Goal: Task Accomplishment & Management: Use online tool/utility

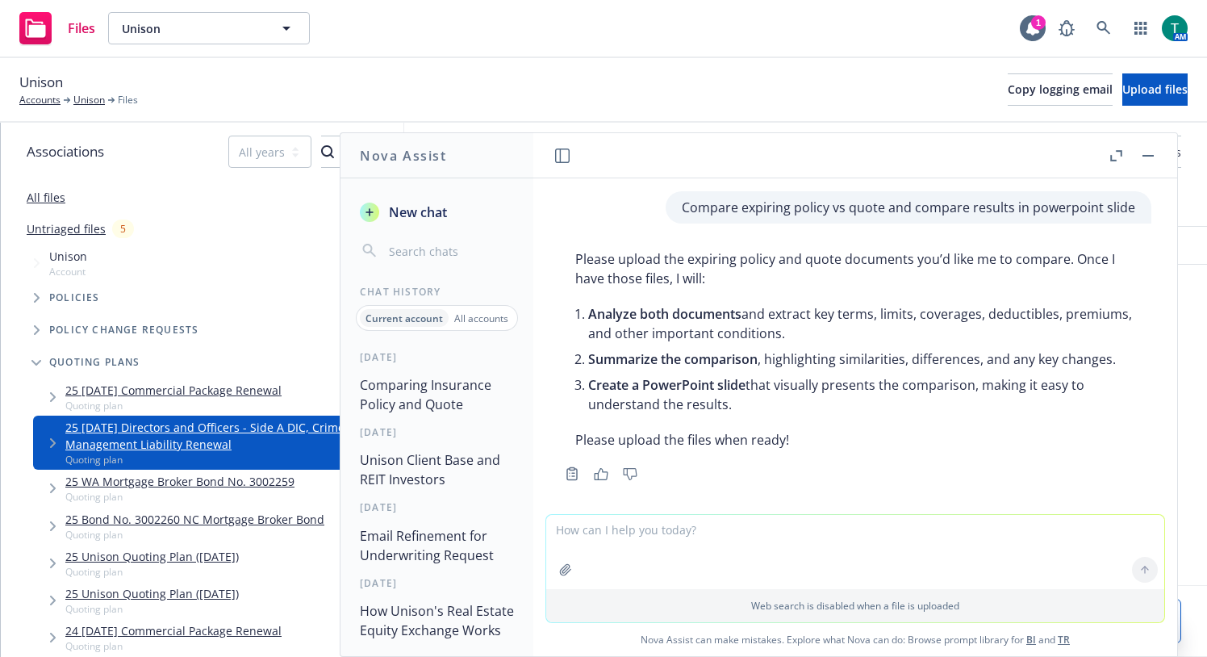
scroll to position [1825, 0]
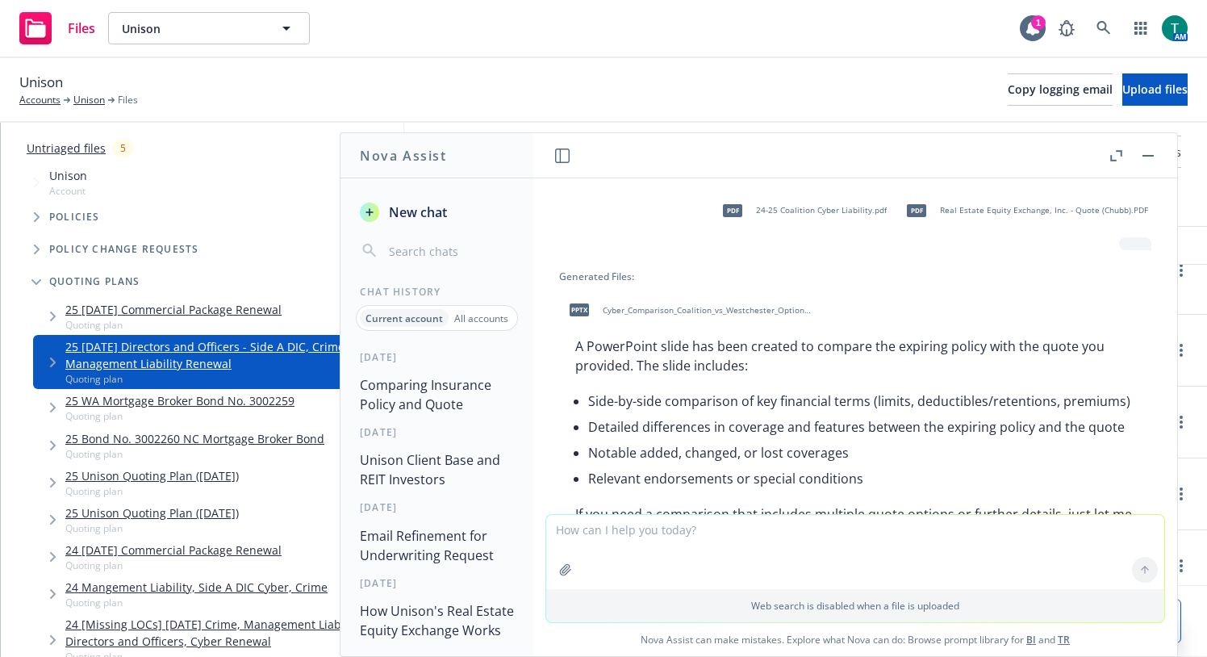
click at [1155, 156] on button "button" at bounding box center [1147, 155] width 19 height 19
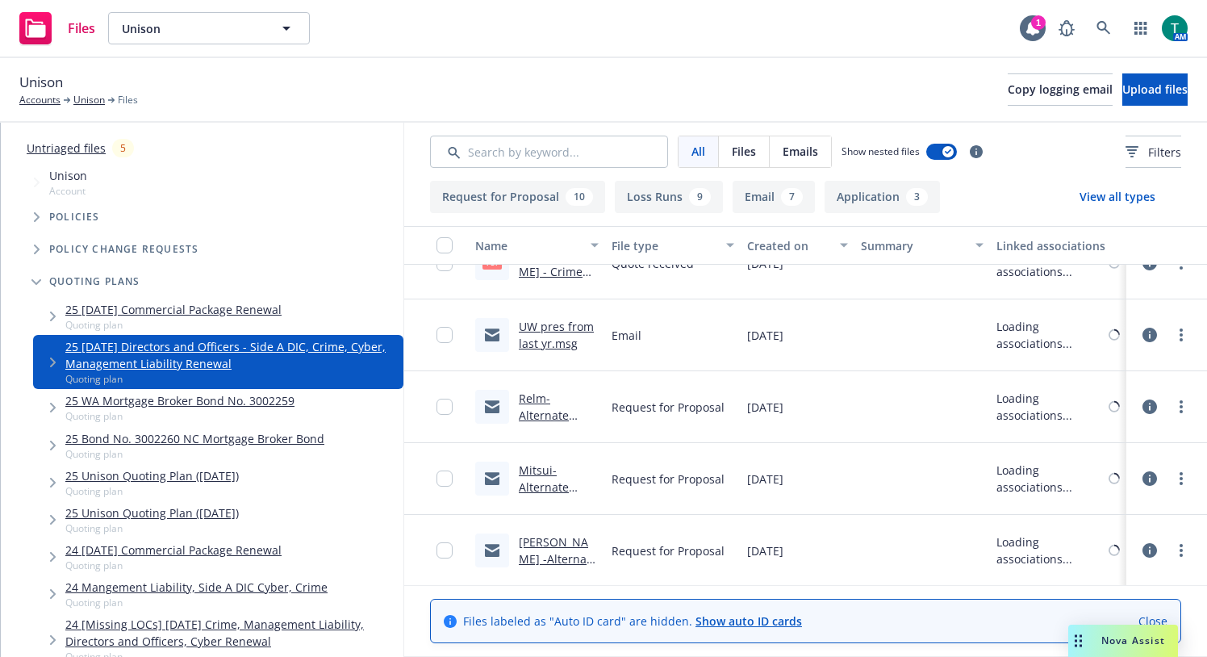
scroll to position [0, 0]
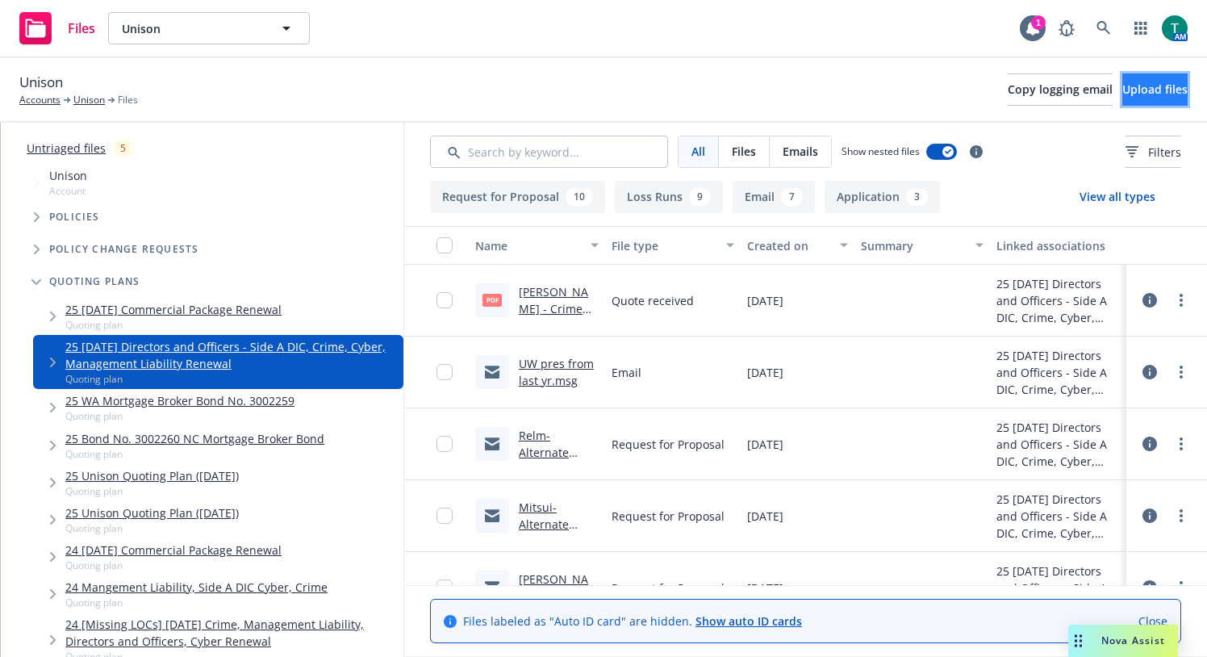
click at [1143, 93] on span "Upload files" at bounding box center [1154, 88] width 65 height 15
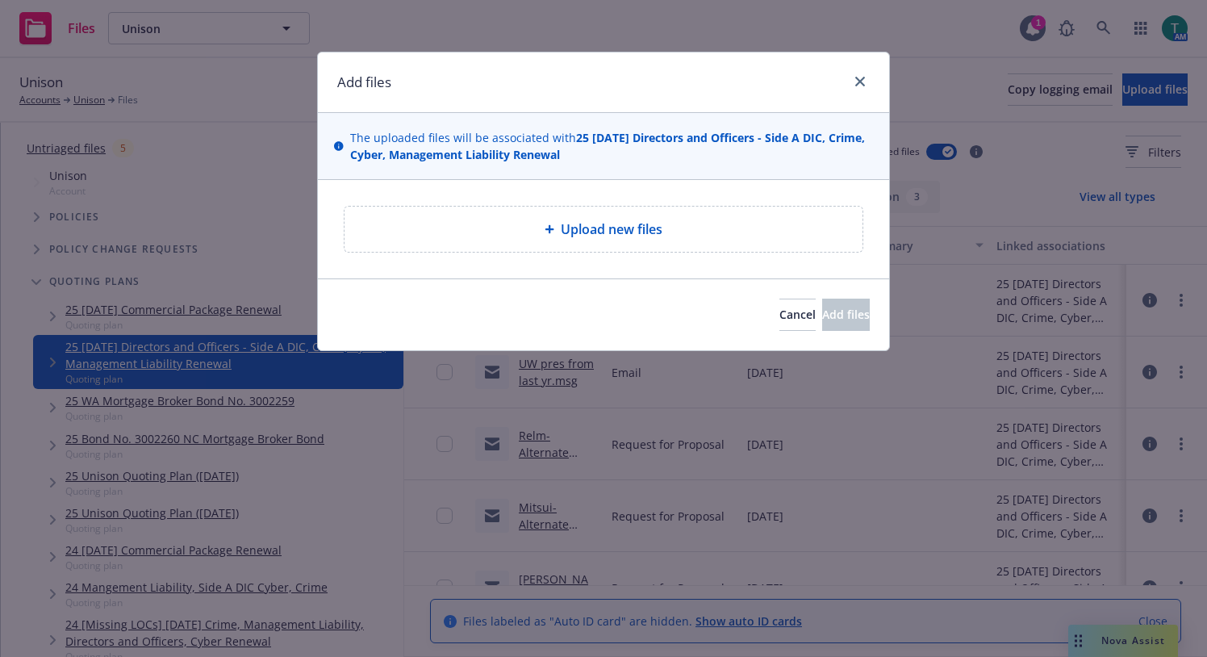
type textarea "x"
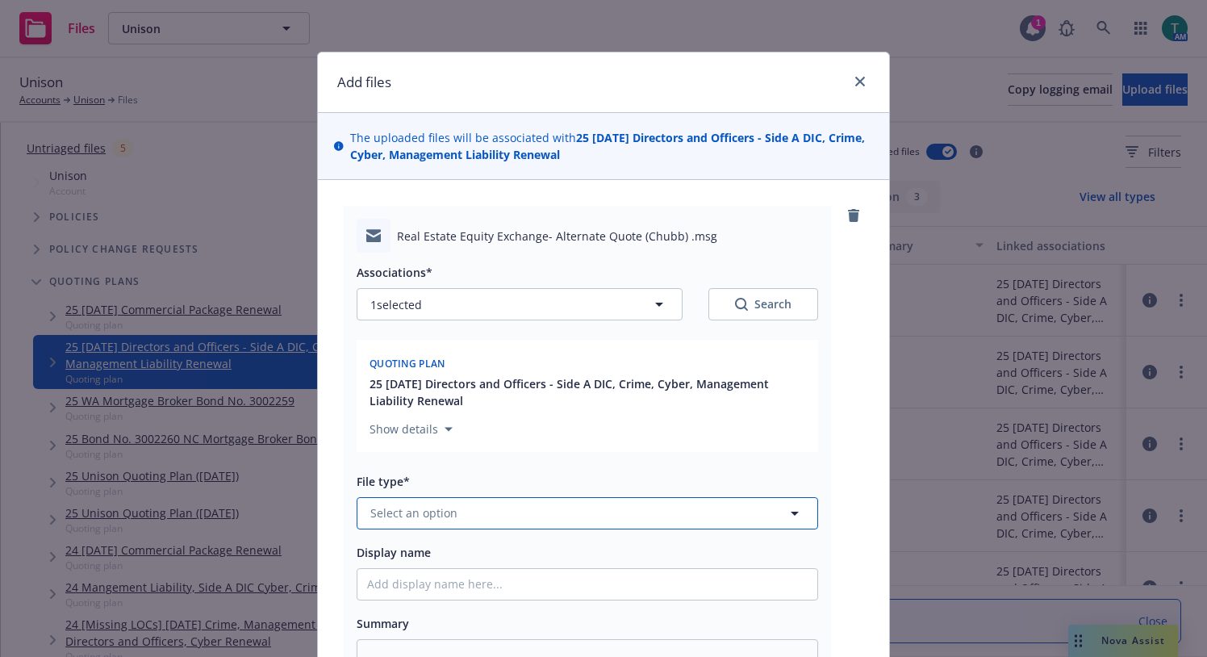
click at [408, 504] on span "Select an option" at bounding box center [413, 512] width 87 height 17
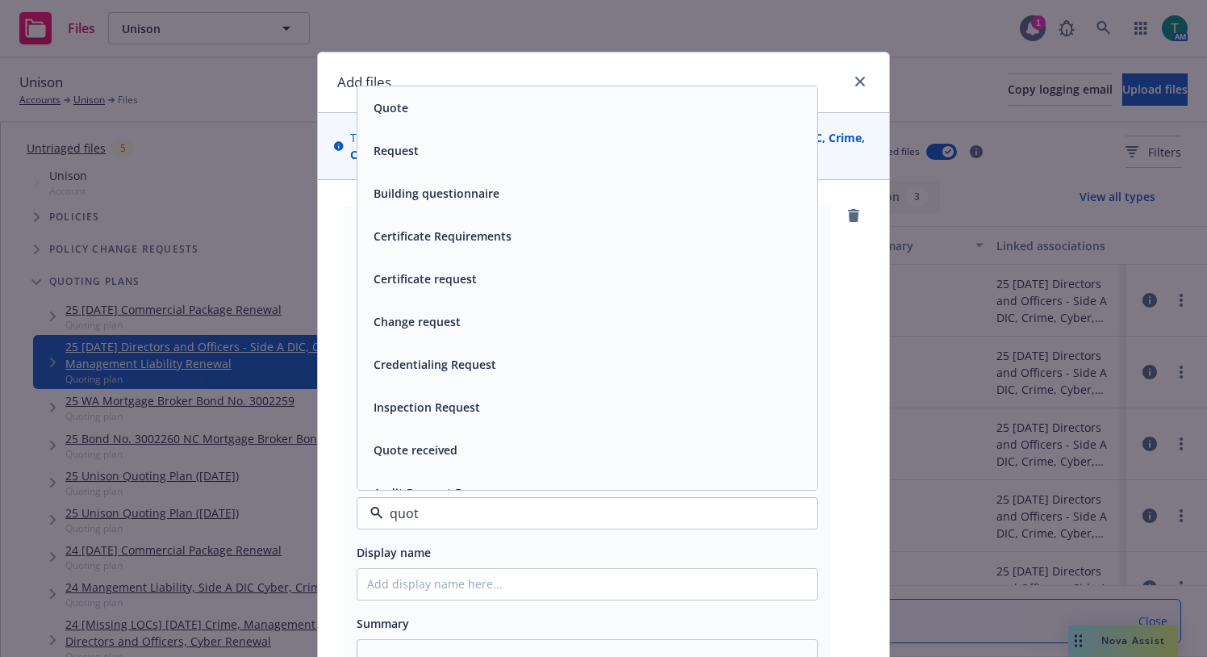
type input "quote"
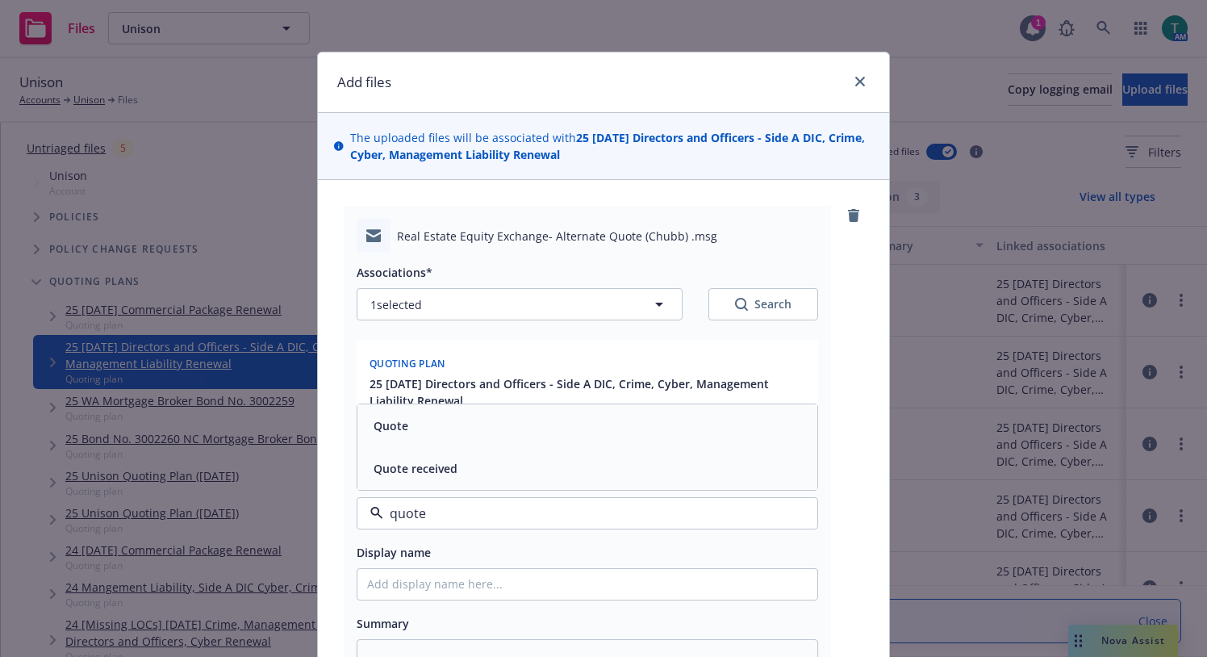
click at [550, 471] on div "Quote received" at bounding box center [587, 468] width 440 height 23
click at [408, 586] on input "Display name" at bounding box center [587, 584] width 460 height 31
type textarea "x"
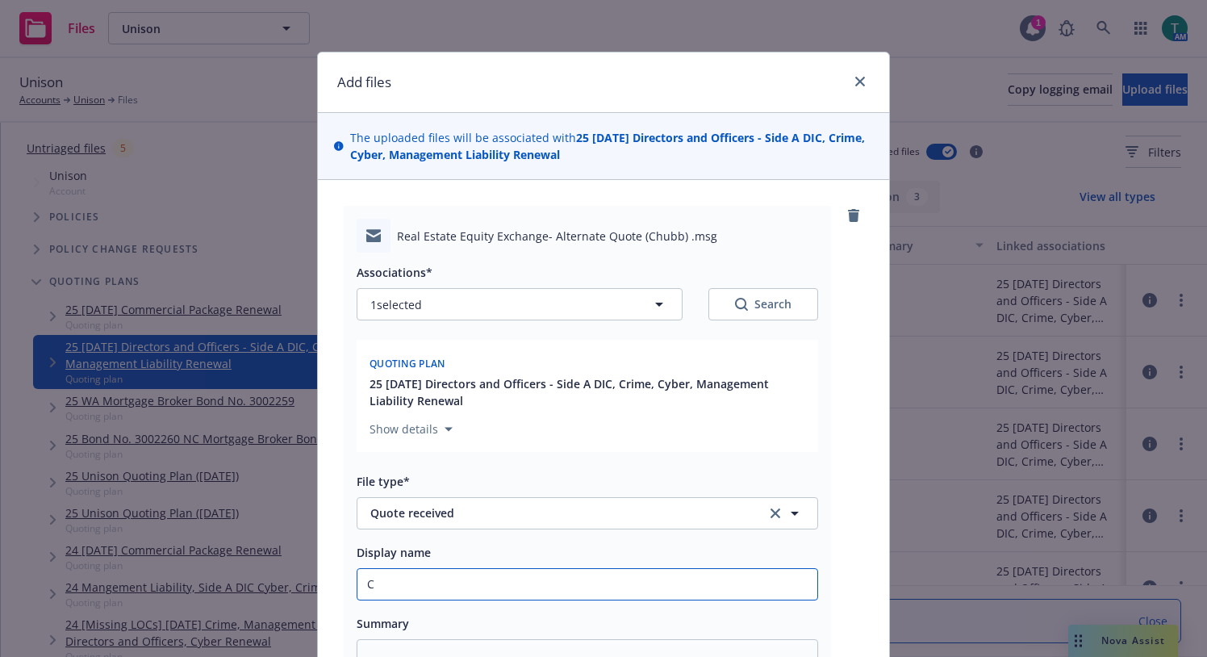
type input "Ch"
type textarea "x"
type input "[PERSON_NAME]"
type textarea "x"
type input "Chub"
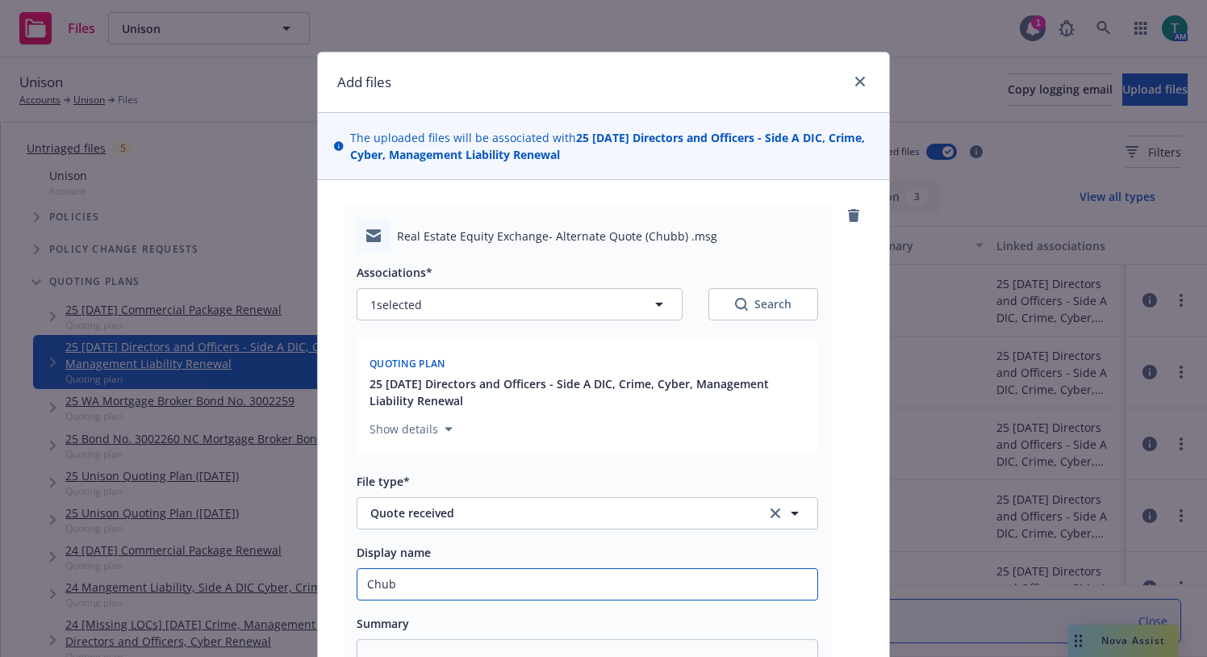
type textarea "x"
type input "Chubb"
type textarea "x"
type input "Chub"
type textarea "x"
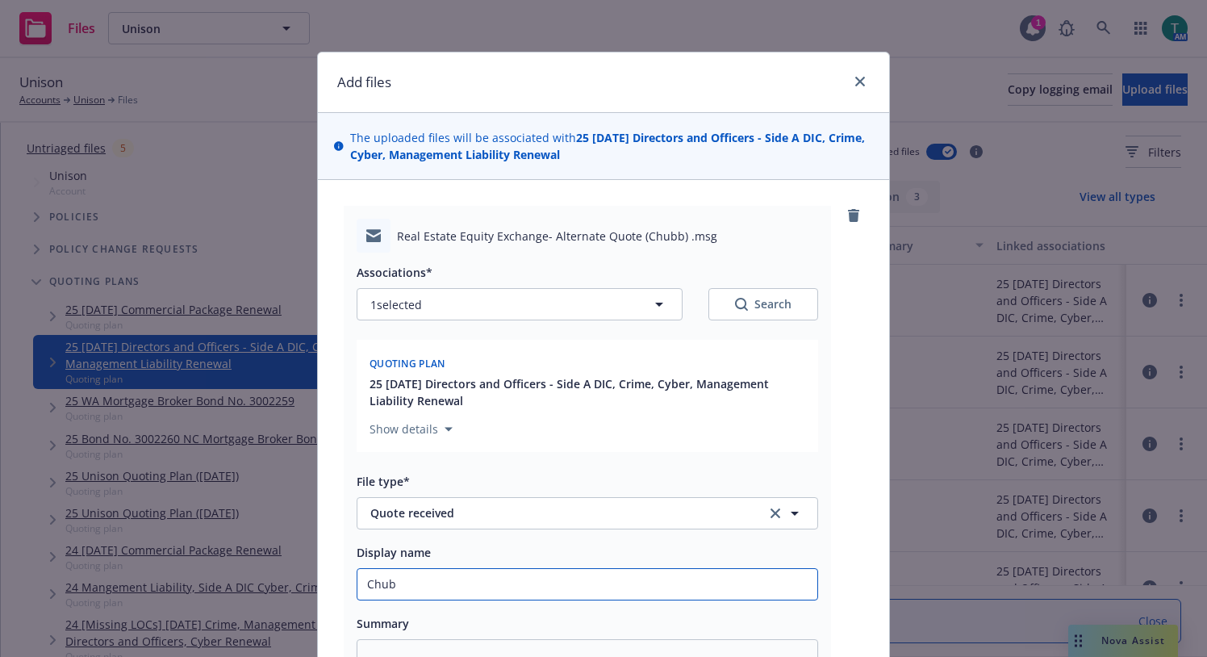
type input "[PERSON_NAME]"
type textarea "x"
type input "Ch"
type textarea "x"
type input "C"
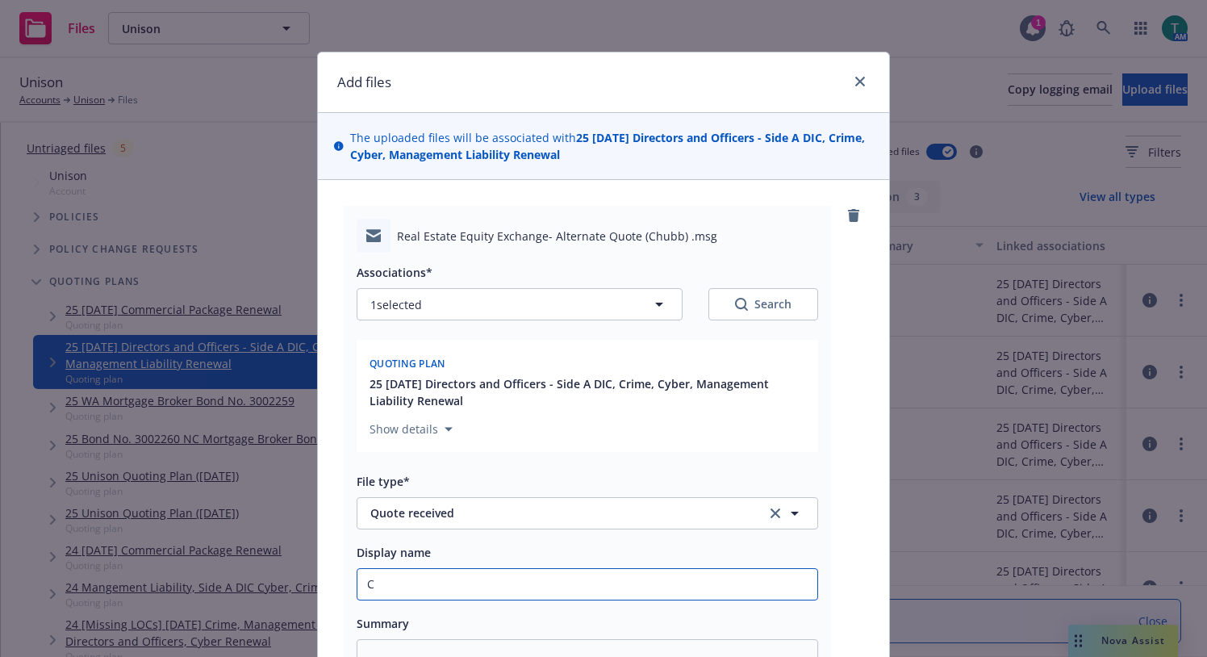
type textarea "x"
type input "Cy"
type textarea "x"
type input "Cyu"
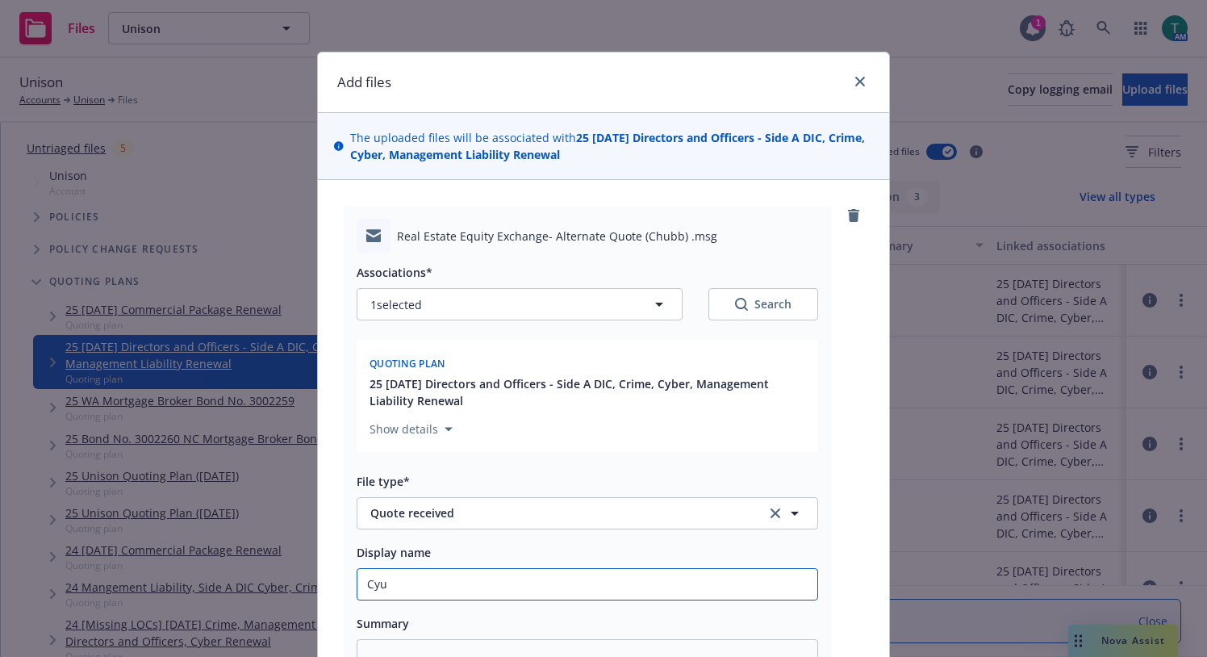
type textarea "x"
type input "Cyub"
type textarea "x"
type input "Cyu"
type textarea "x"
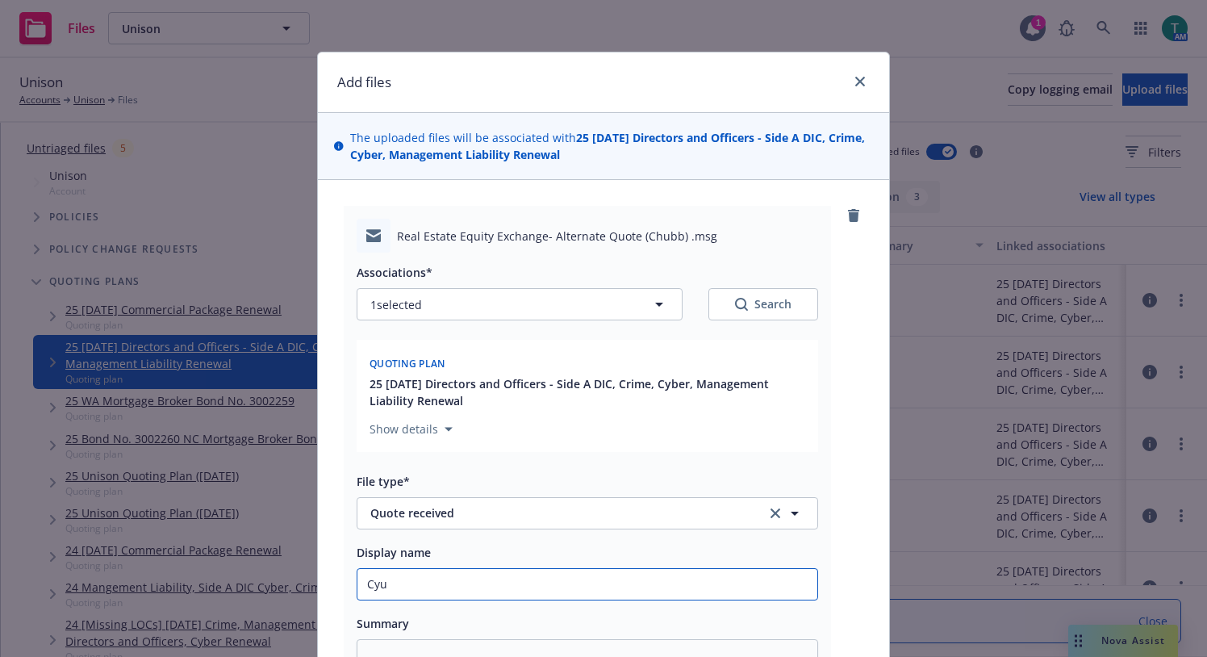
type input "Cy"
type textarea "x"
type input "C"
type textarea "x"
type input "Cu"
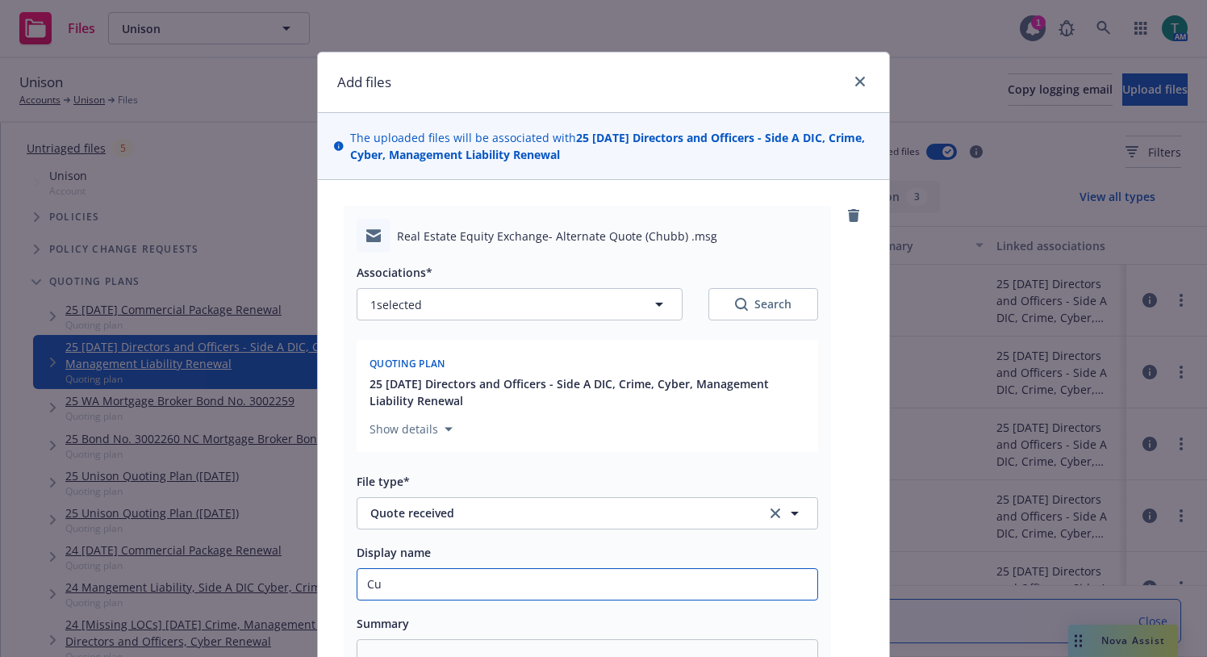
type textarea "x"
type input "Cub"
type textarea "x"
type input "Cube"
type textarea "x"
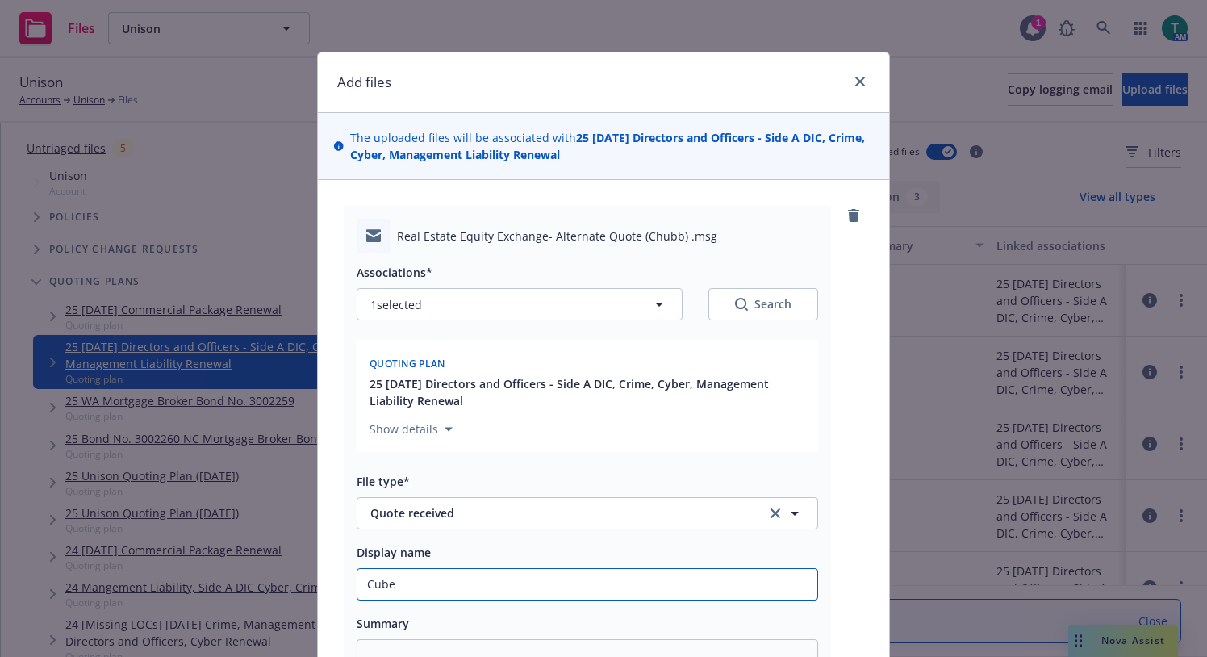
type input "Cuber"
type textarea "x"
type input "Cube"
type textarea "x"
type input "Cub"
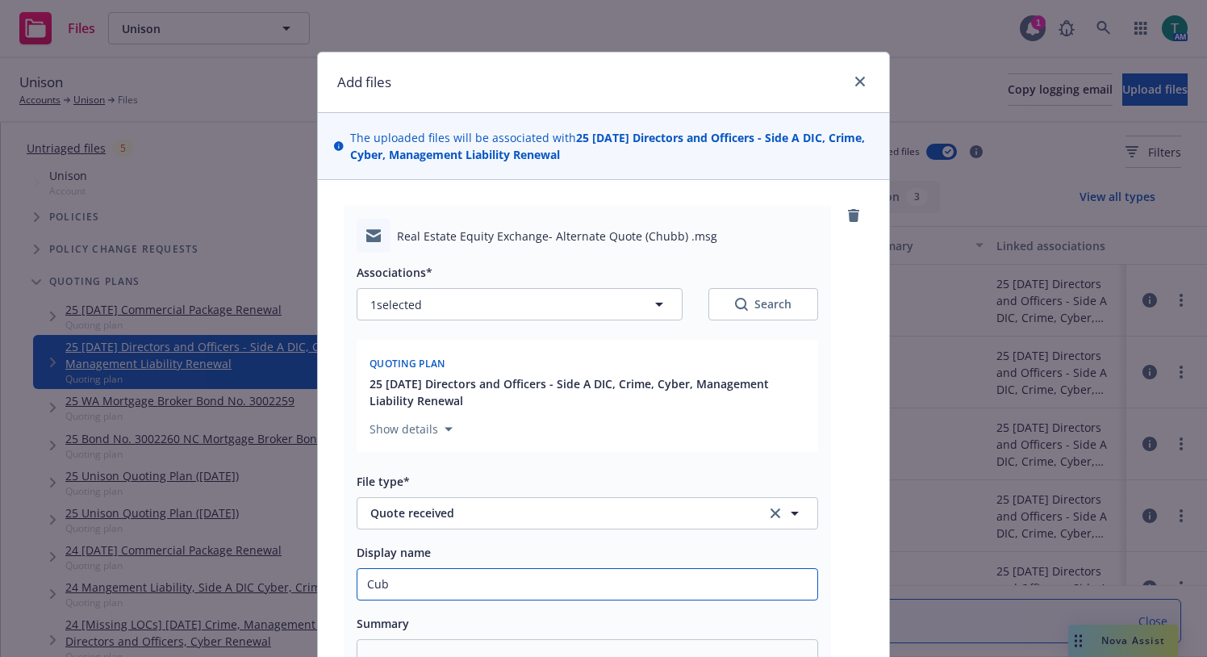
type textarea "x"
type input "Cu"
type textarea "x"
type input "C"
type textarea "x"
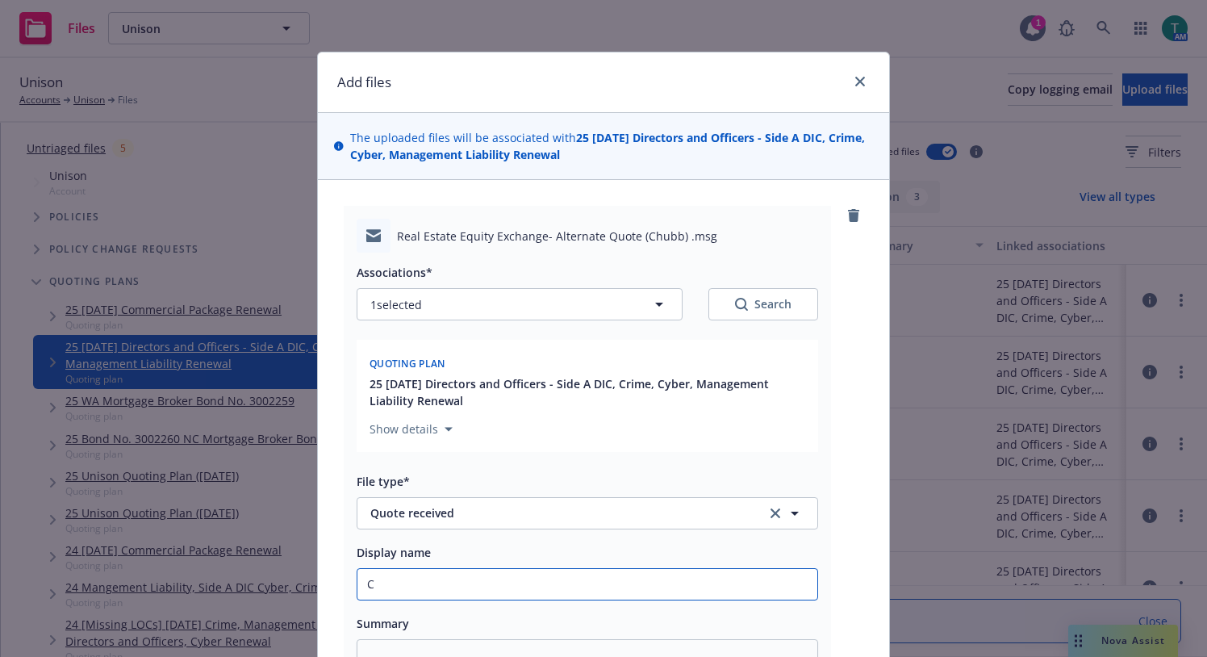
type input "Cy"
type textarea "x"
type input "Cyb"
type textarea "x"
type input "Cybe"
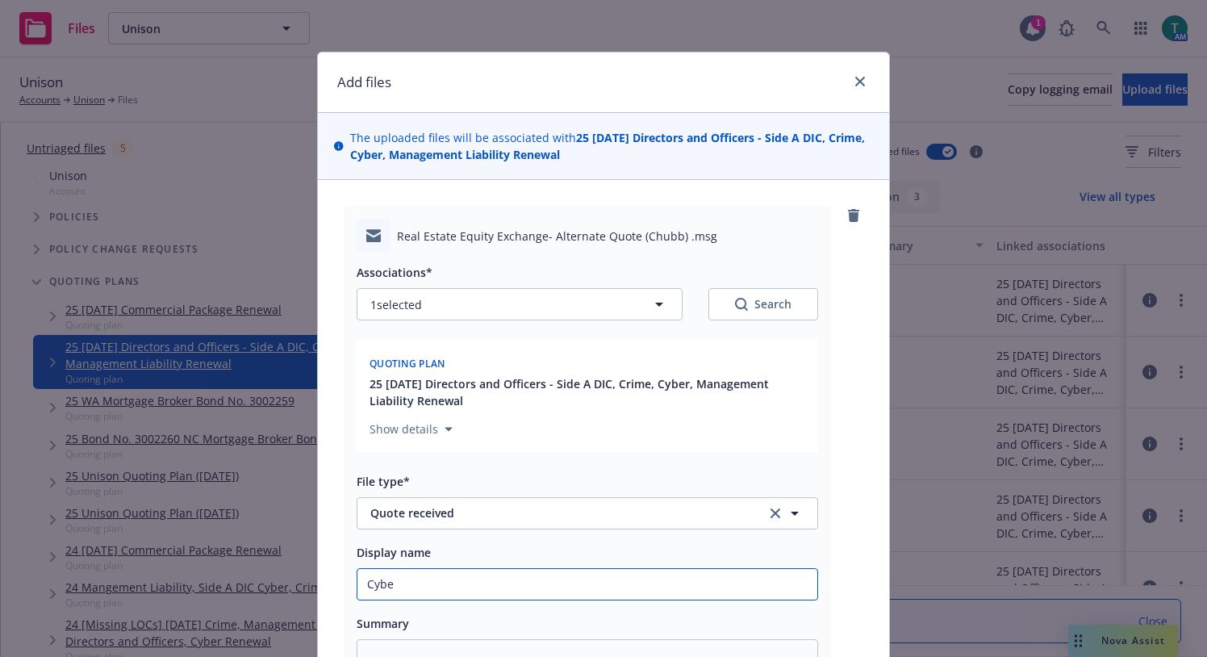
type textarea "x"
type input "Cyber"
type textarea "x"
type input "Cyber-"
type textarea "x"
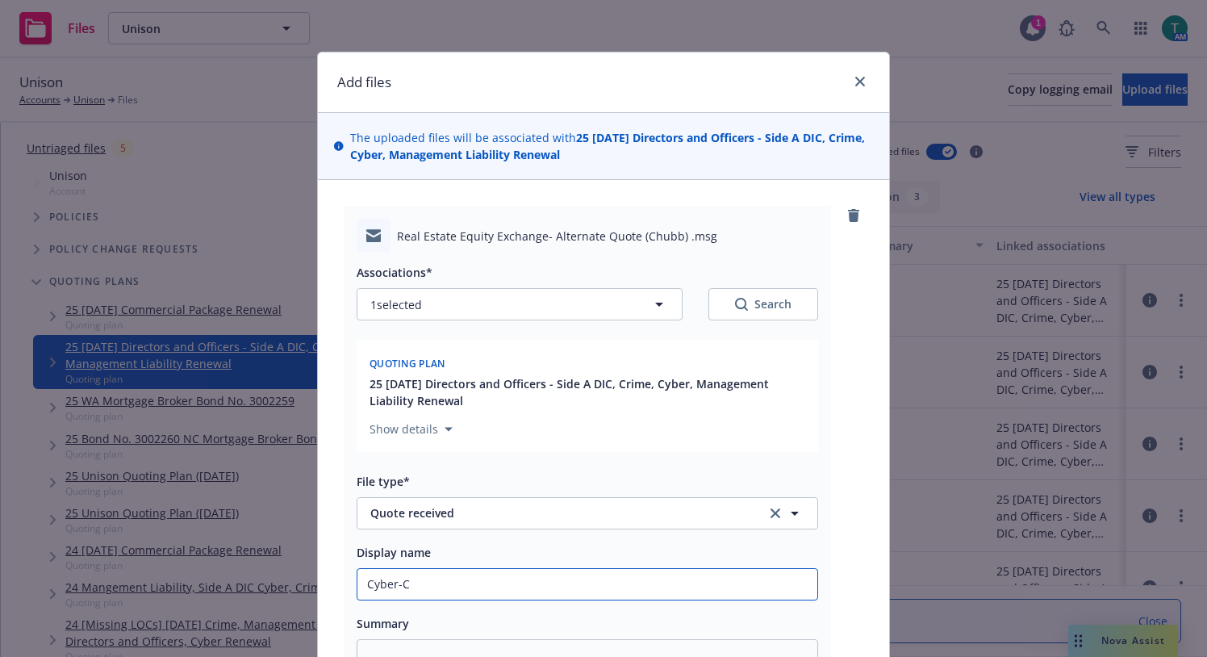
type input "Cyber-Ch"
type textarea "x"
type input "Cyber-Chu"
type textarea "x"
type input "Cyber-Chub"
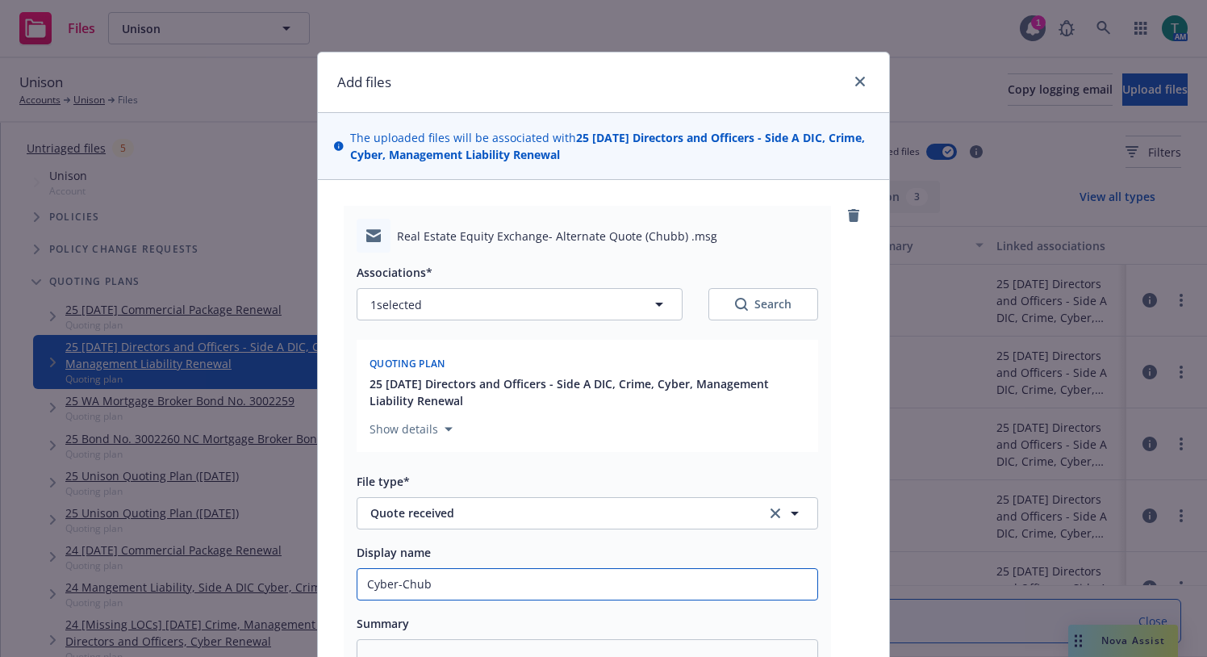
type textarea "x"
type input "Cyber-Chubb"
type textarea "x"
type input "Cyber-Chubb"
type textarea "x"
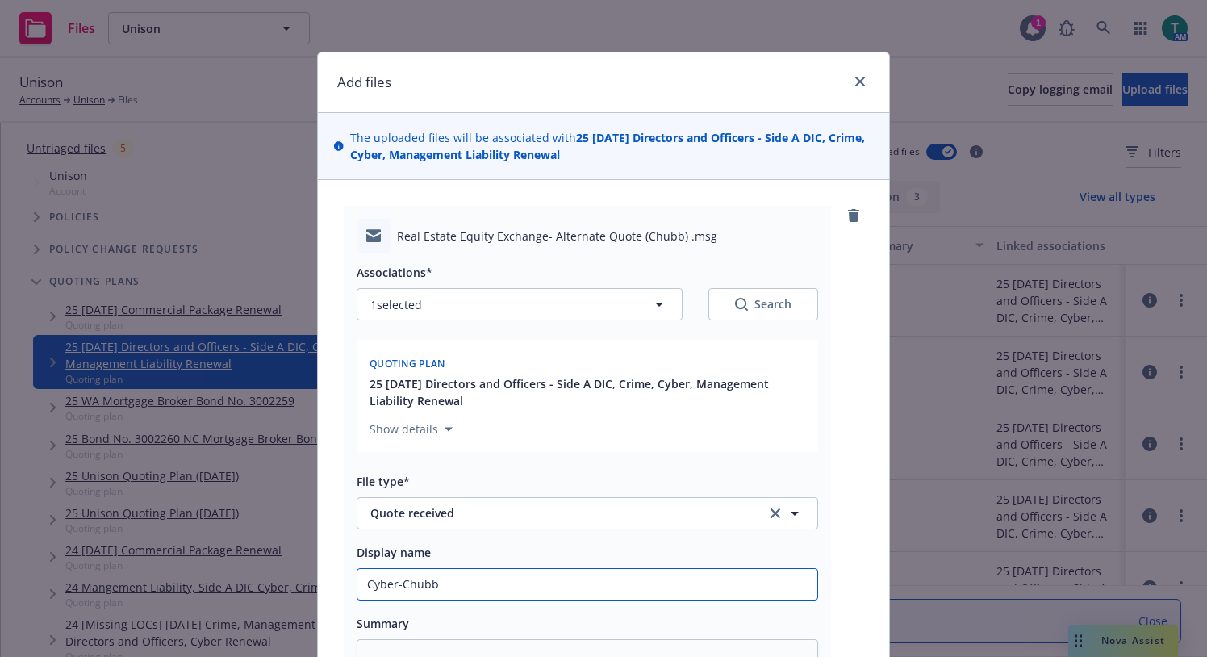
type input "Cyber-Chubb ("
type textarea "x"
type input "Cyber-Chubb (c"
type textarea "x"
type input "Cyber-Chubb (ca"
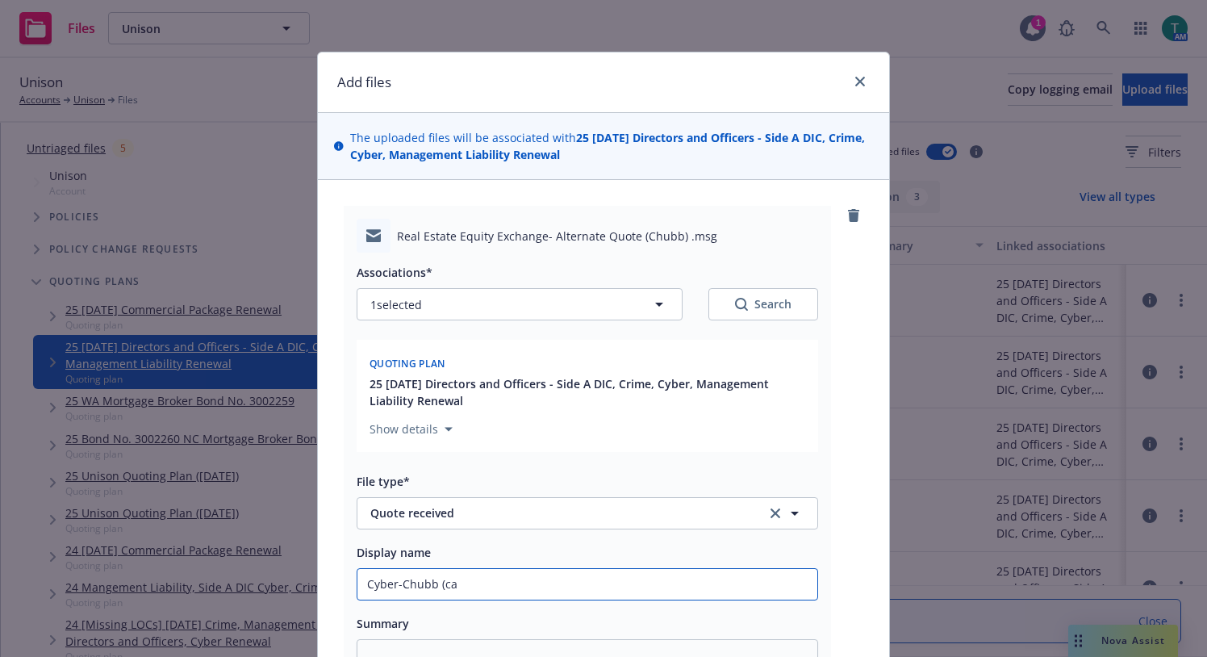
type textarea "x"
type input "Cyber-Chubb (can"
type textarea "x"
type input "Cyber-Chubb (can'"
type textarea "x"
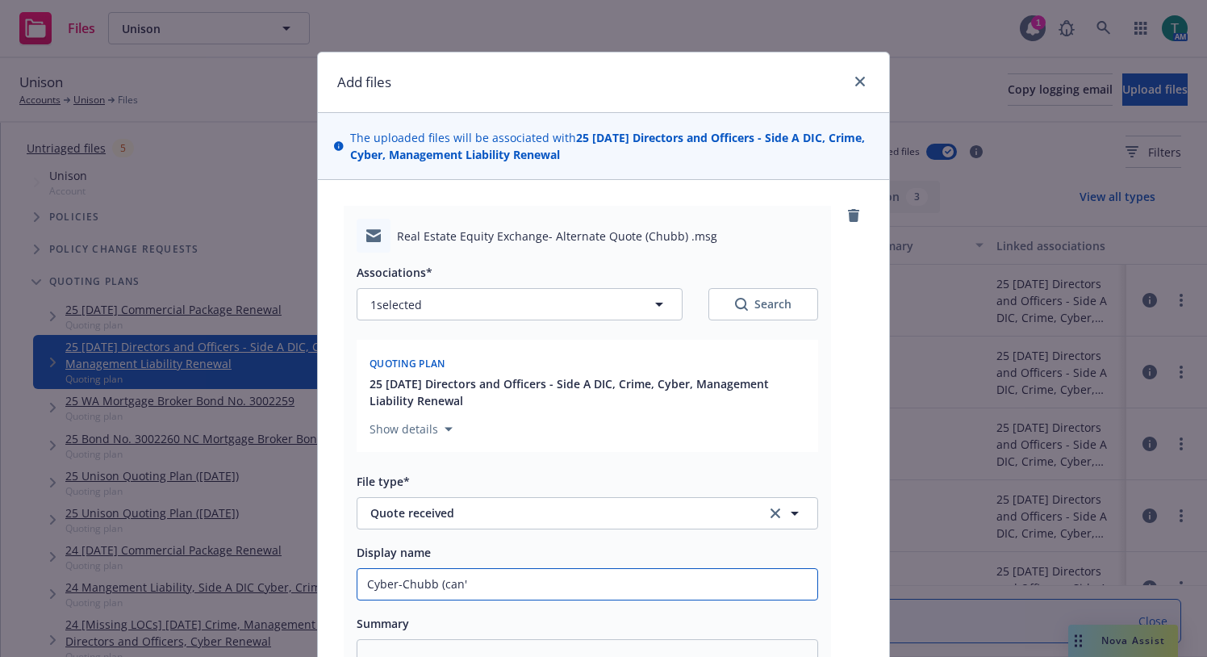
type input "Cyber-Chubb (can't"
type textarea "x"
type input "Cyber-Chubb (can't"
type textarea "x"
type input "Cyber-Chubb (can't p"
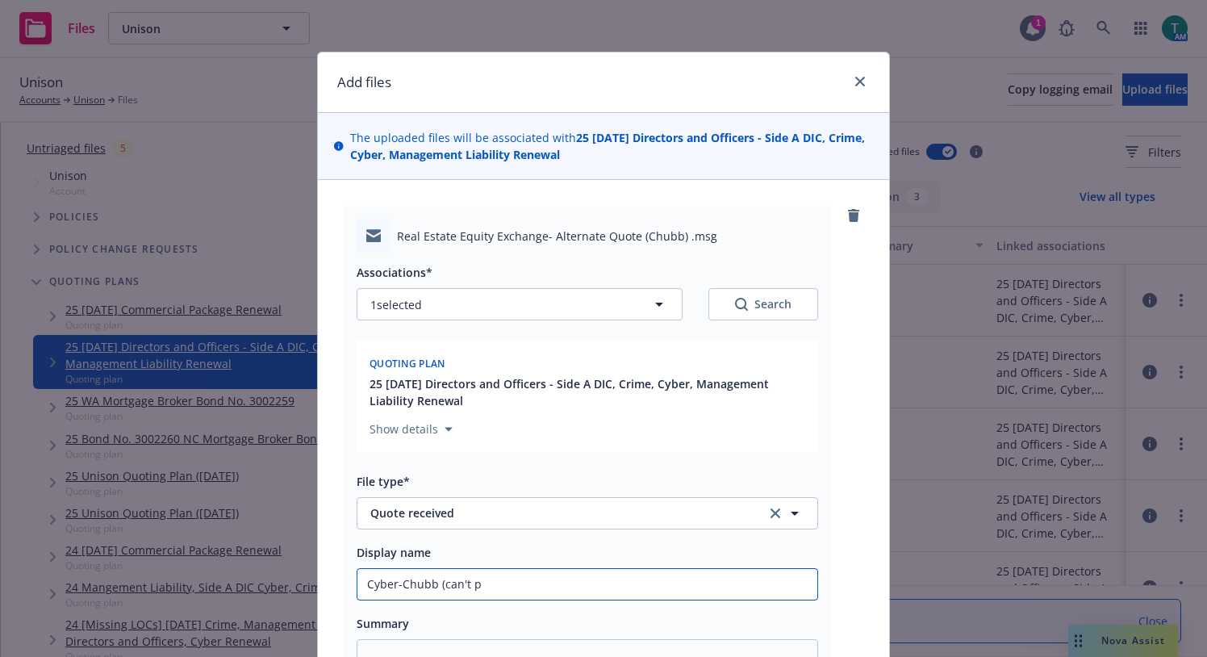
type textarea "x"
type input "Cyber-Chubb (can't pr"
type textarea "x"
type input "Cyber-Chubb (can't pro"
type textarea "x"
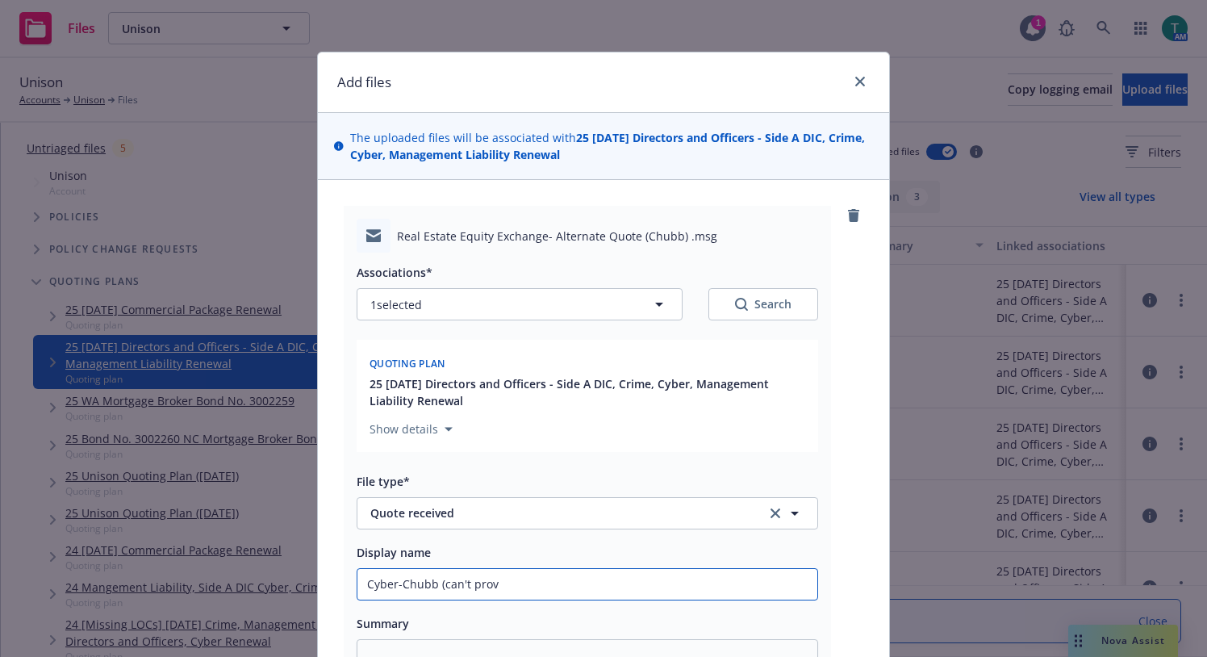
type input "Cyber-Chubb (can't provi"
type textarea "x"
type input "Cyber-Chubb (can't prov"
type textarea "x"
type input "Cyber-Chubb (can't provf"
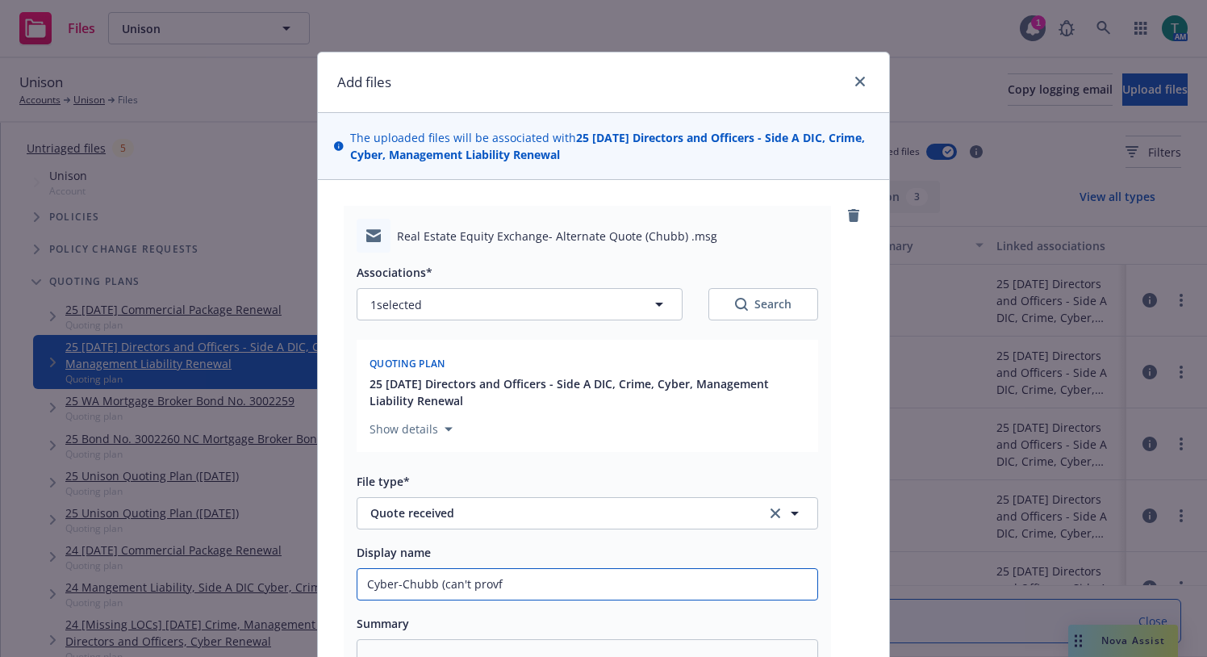
type textarea "x"
type input "Cyber-Chubb (can't provfi"
type textarea "x"
type input "Cyber-Chubb (can't provf"
type textarea "x"
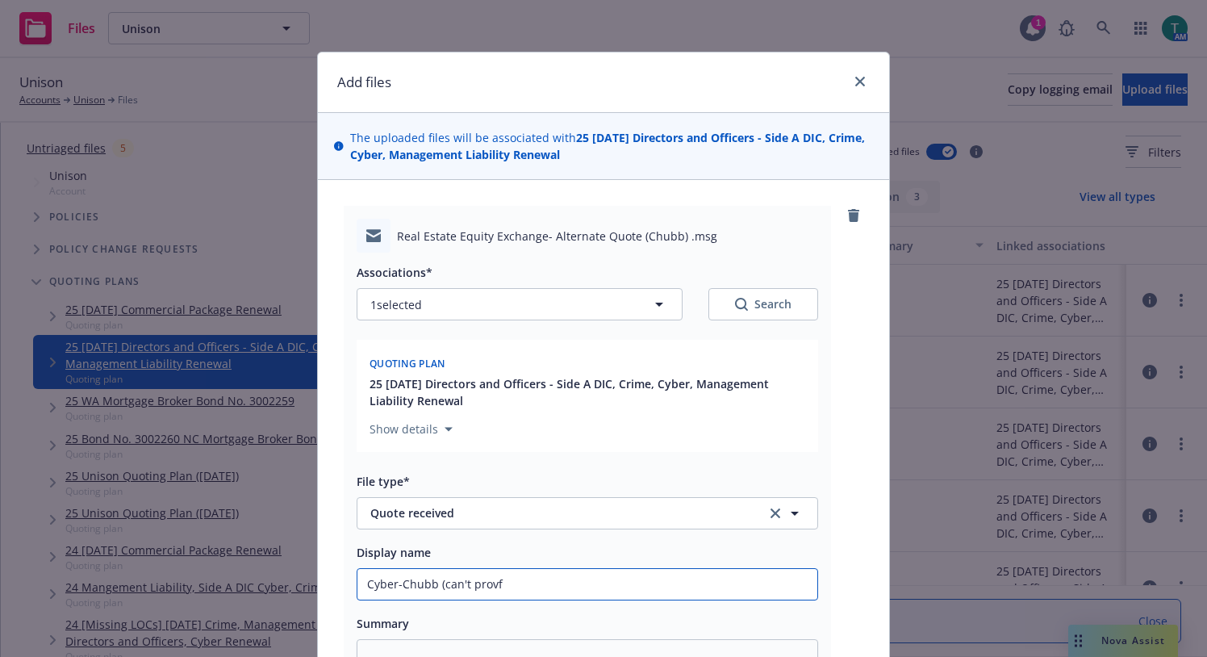
type input "Cyber-Chubb (can't prov"
type textarea "x"
type input "Cyber-Chubb (can't provi"
type textarea "x"
type input "Cyber-Chubb (can't provid"
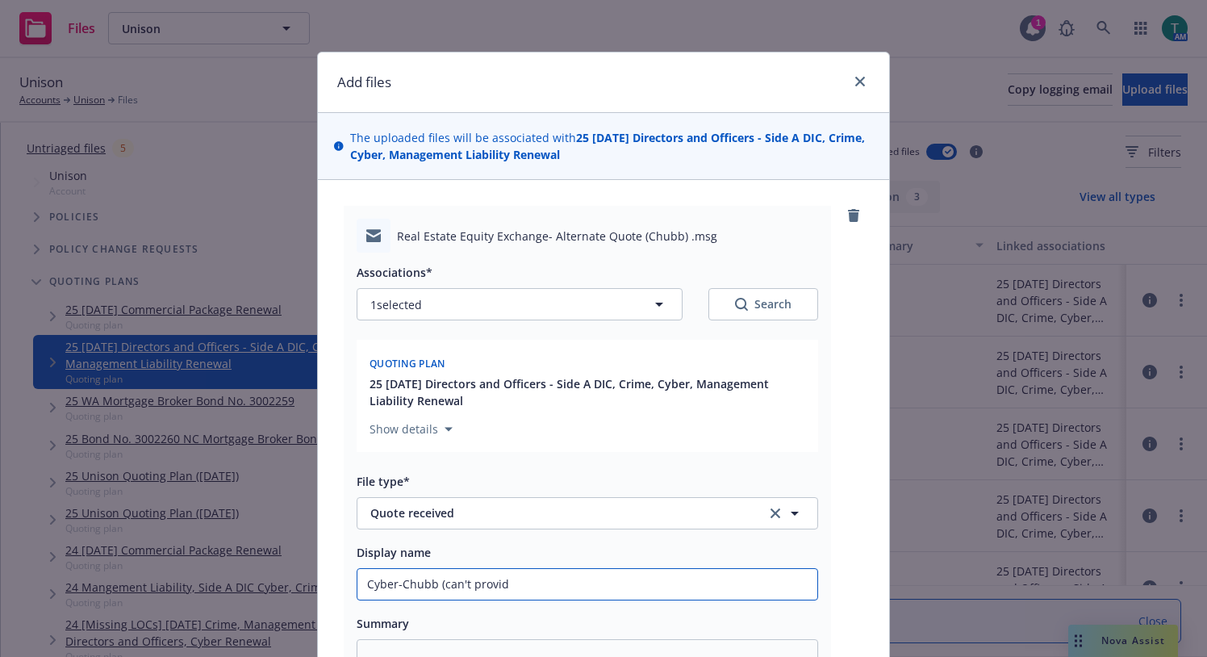
type textarea "x"
type input "Cyber-Chubb (can't provide"
type textarea "x"
type input "Cyber-Chubb (can't provide"
type textarea "x"
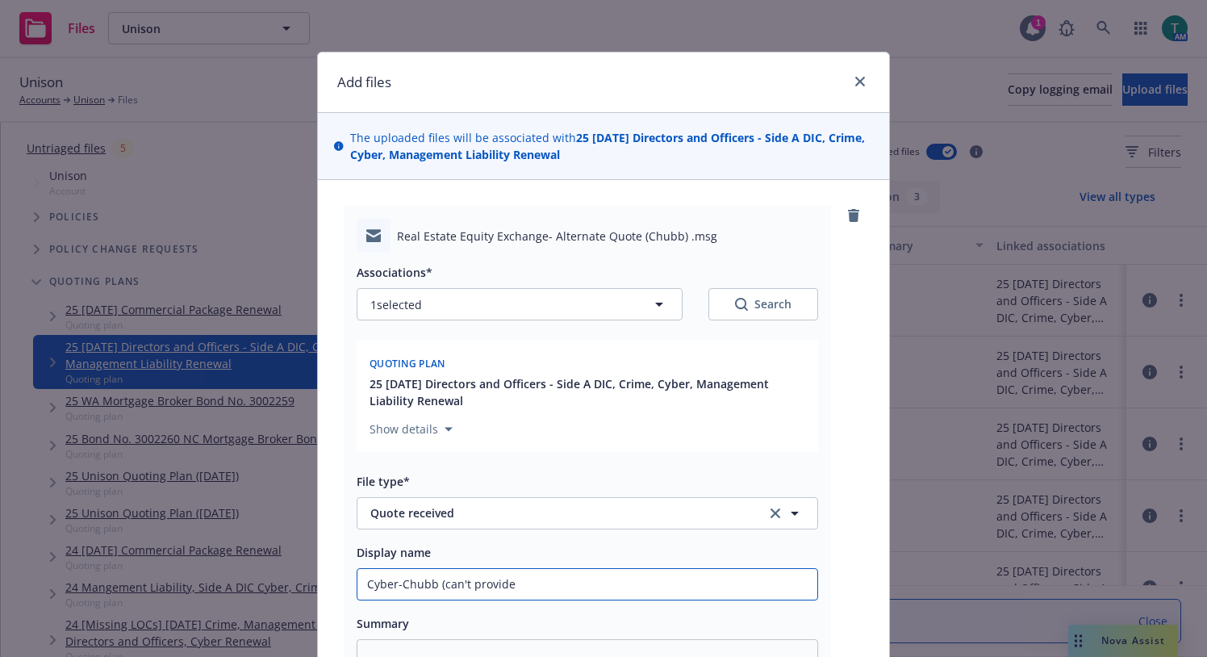
type input "Cyber-Chubb (can't provide c"
type textarea "x"
type input "Cyber-Chubb (can't provide cr"
type textarea "x"
type input "Cyber-Chubb (can't provide cri"
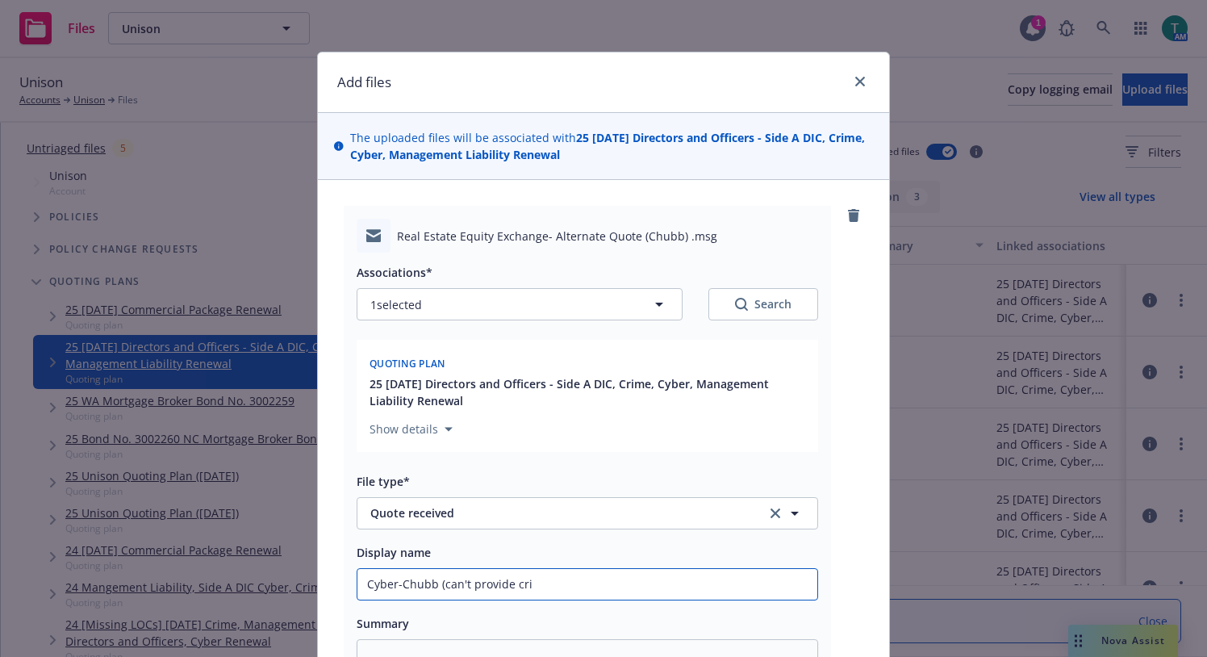
type textarea "x"
type input "Cyber-Chubb (can't provide [PERSON_NAME]"
type textarea "x"
type input "Cyber-Chubb (can't provide crime"
type textarea "x"
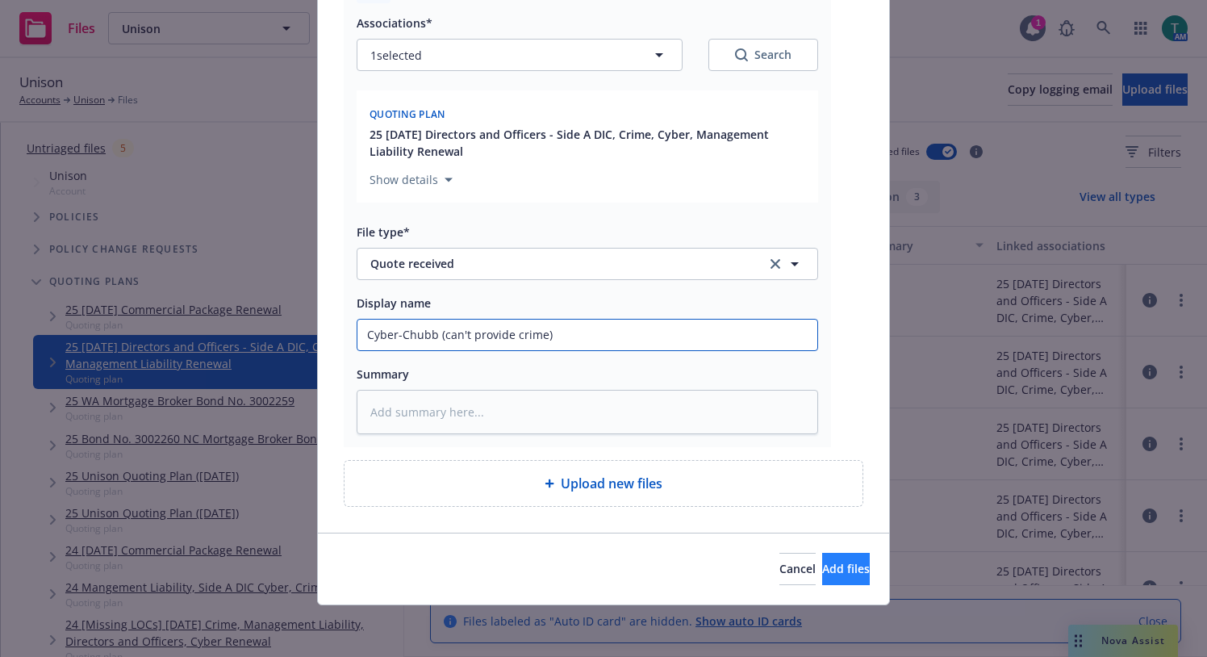
type input "Cyber-Chubb (can't provide crime)"
click at [822, 566] on span "Add files" at bounding box center [846, 568] width 48 height 15
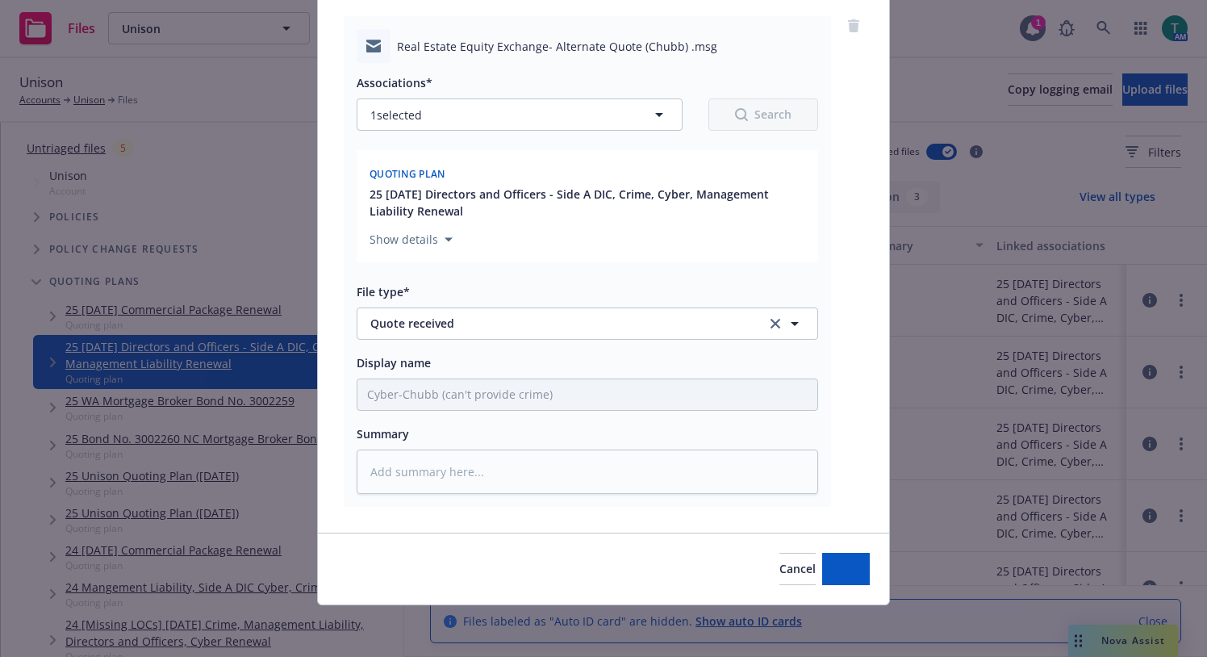
scroll to position [190, 0]
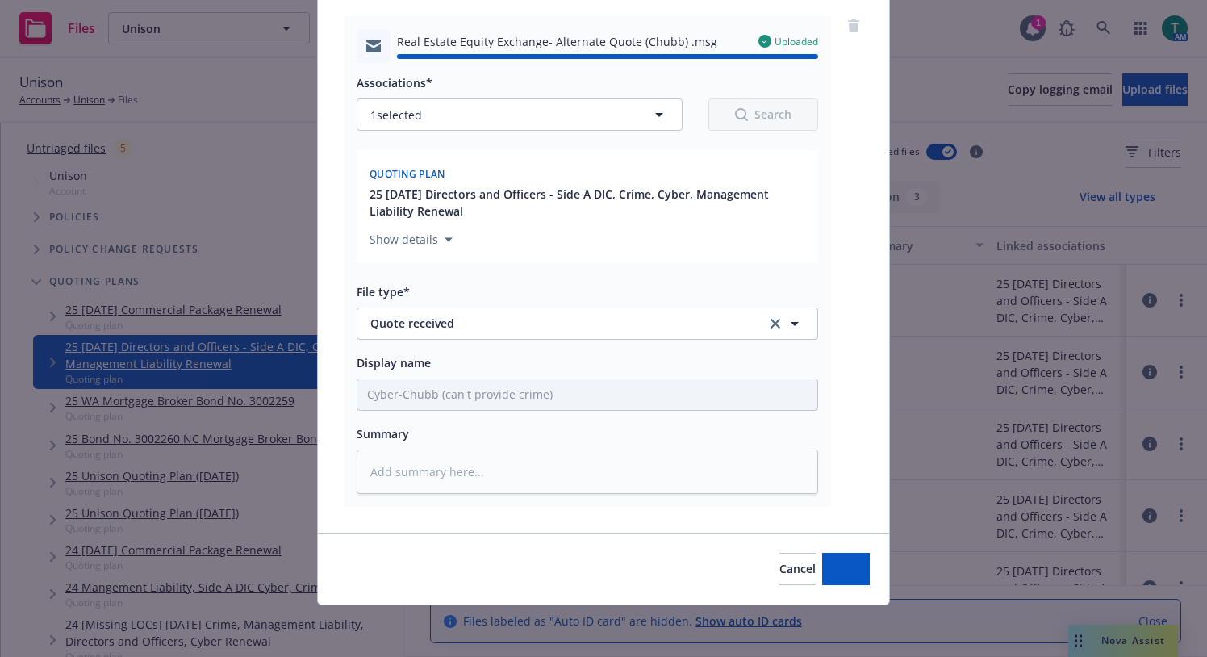
type textarea "x"
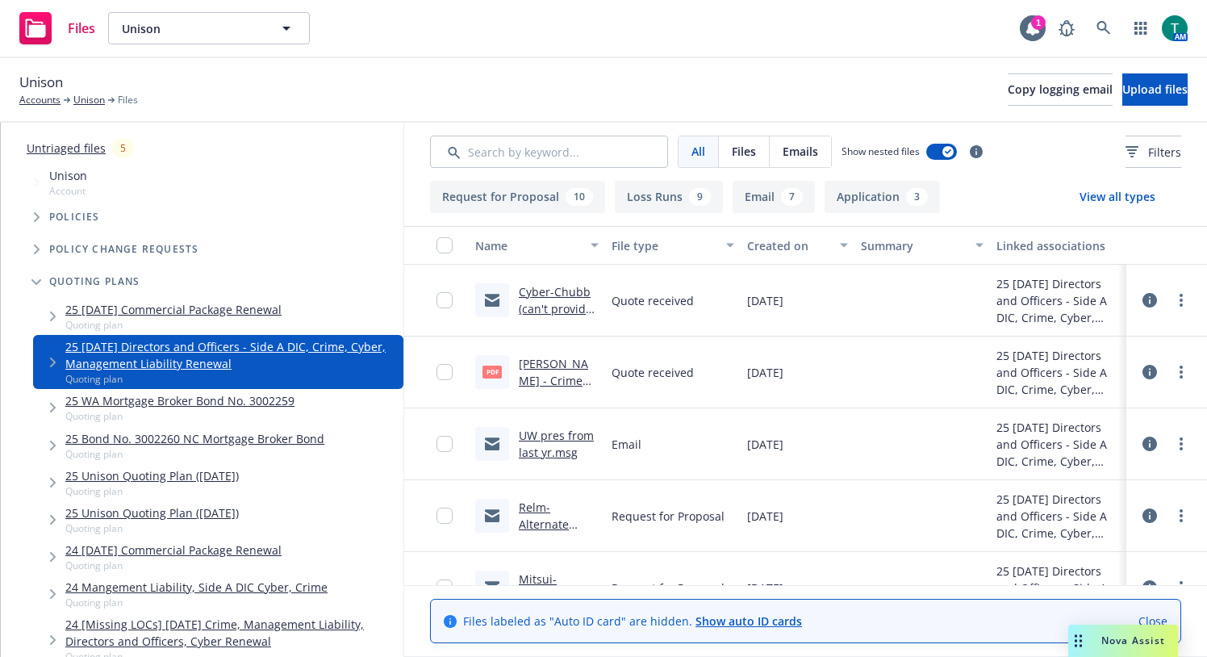
click at [1150, 641] on span "Nova Assist" at bounding box center [1133, 640] width 64 height 14
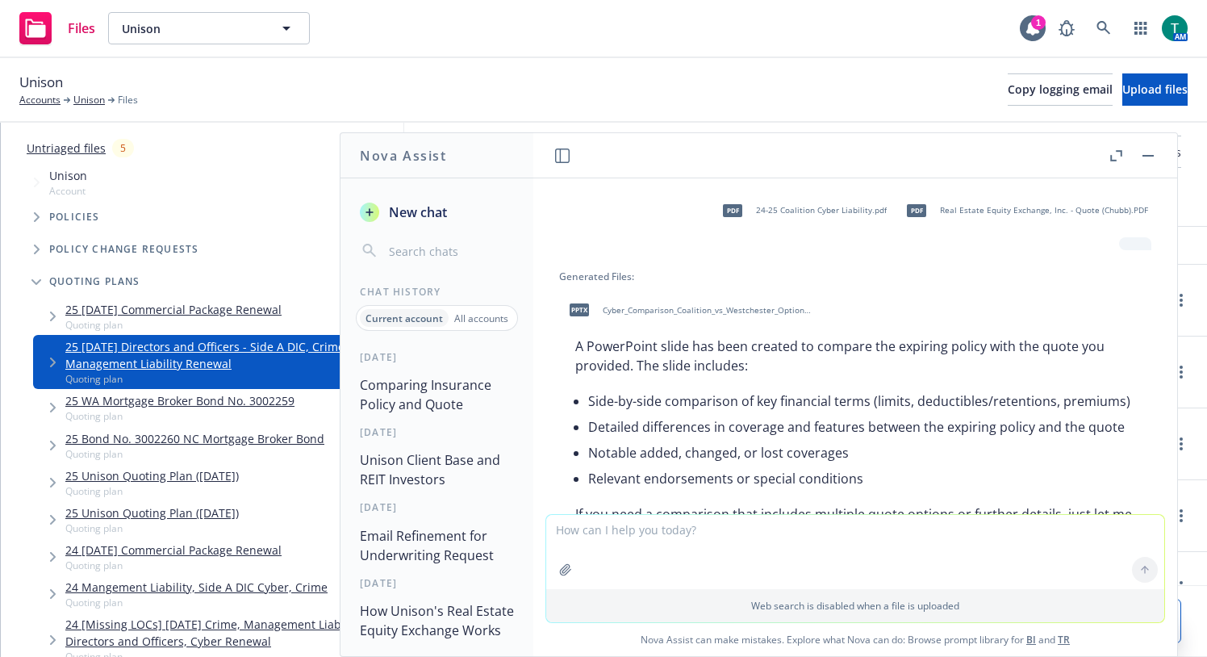
click at [738, 566] on textarea at bounding box center [855, 552] width 618 height 74
type textarea "refine email"
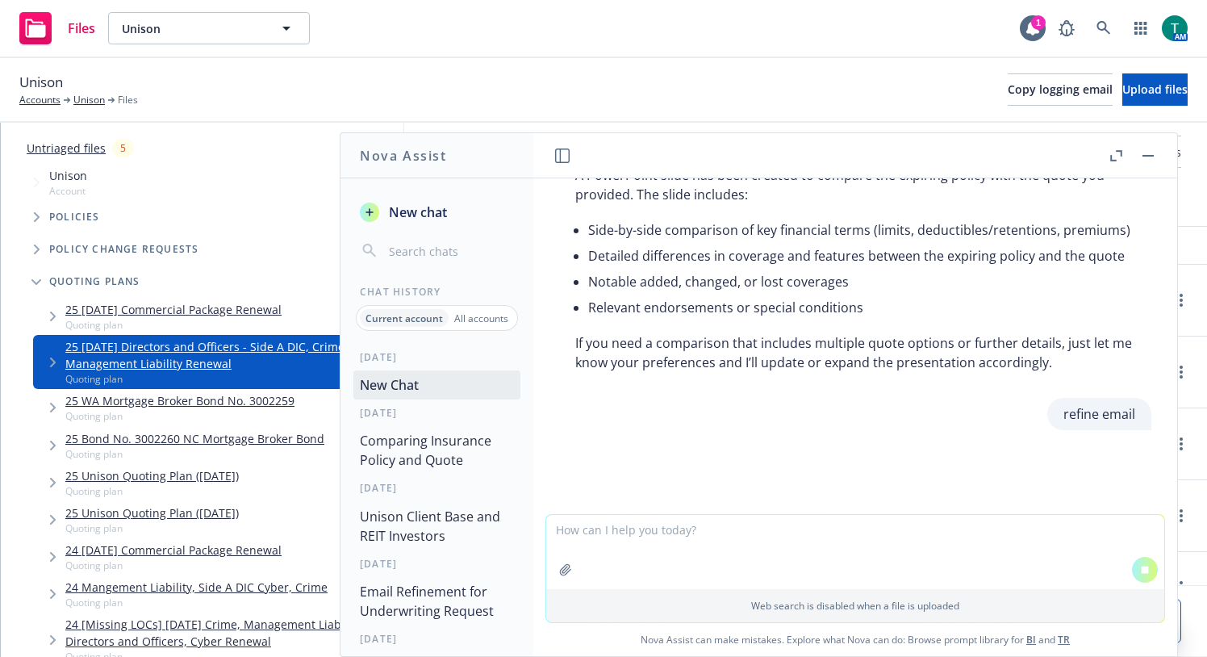
paste textarea "We are working to wrap up terms up with the markets and another question came u…"
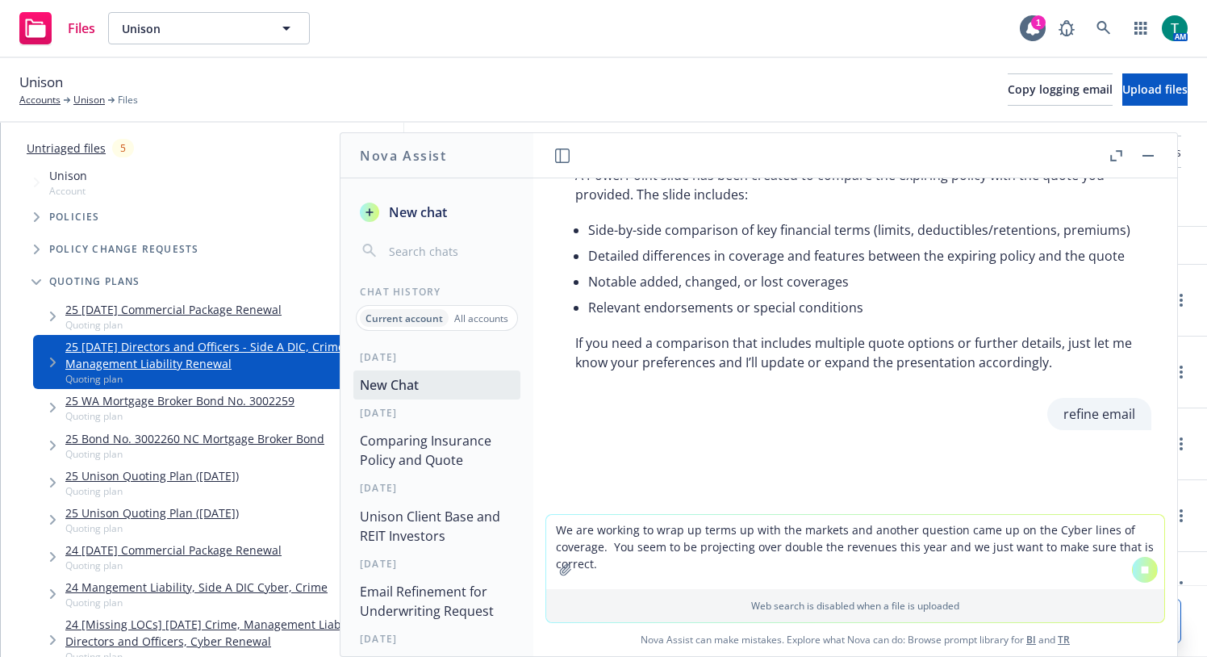
scroll to position [1947, 0]
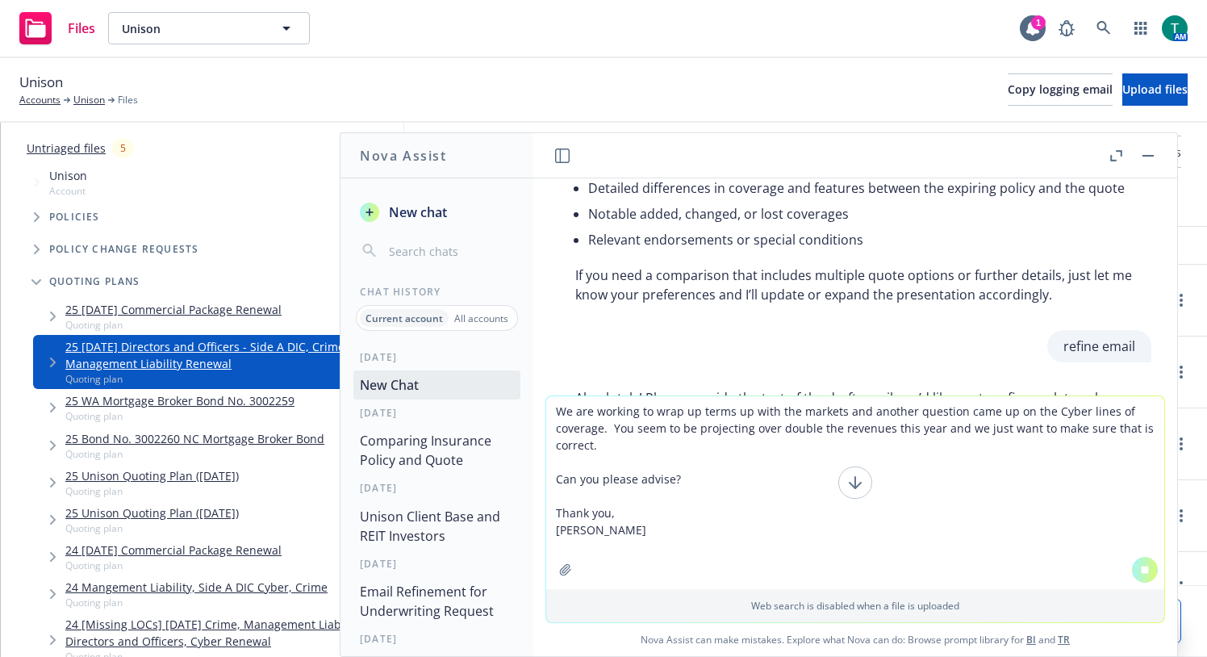
click at [617, 542] on textarea "We are working to wrap up terms up with the markets and another question came u…" at bounding box center [855, 492] width 618 height 193
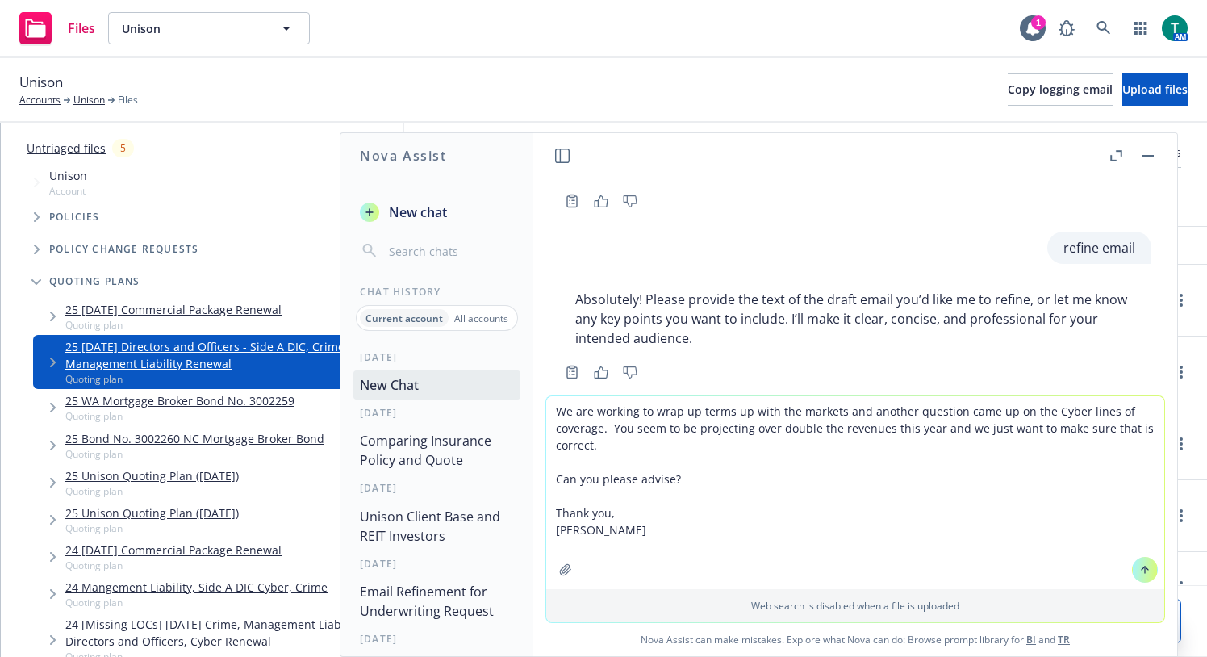
scroll to position [2276, 0]
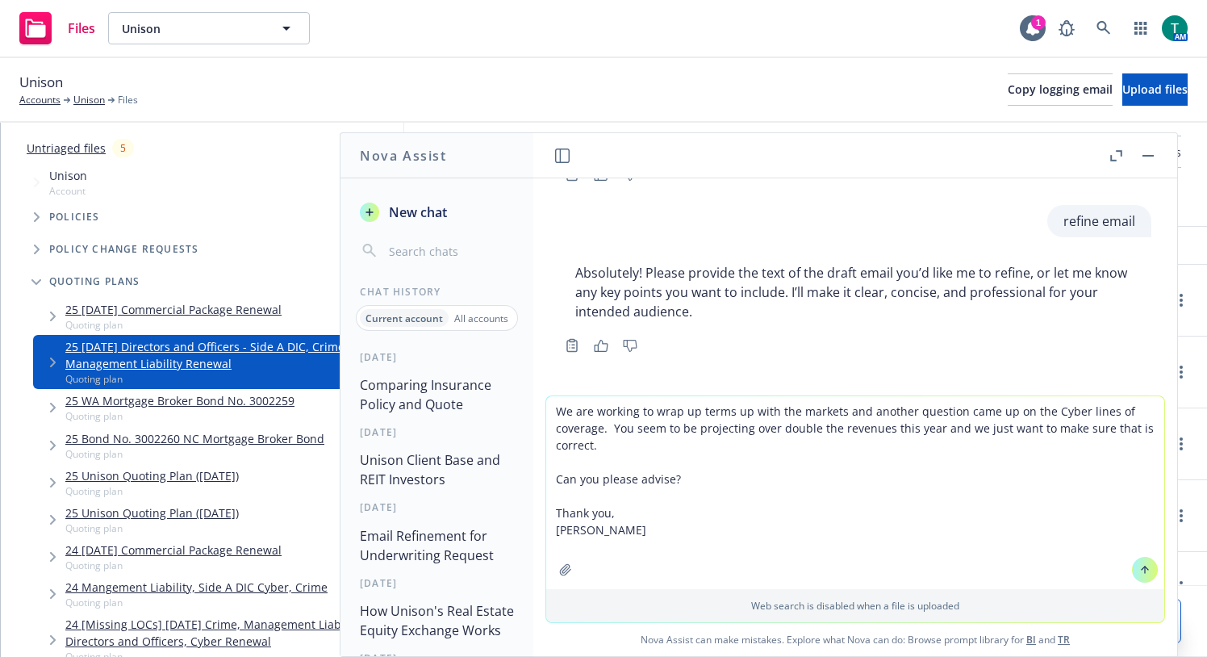
drag, startPoint x: 596, startPoint y: 536, endPoint x: 540, endPoint y: 511, distance: 61.8
click at [545, 511] on div "We are working to wrap up terms up with the markets and another question came u…" at bounding box center [855, 509] width 620 height 228
type textarea "We are working to wrap up terms up with the markets and another question came u…"
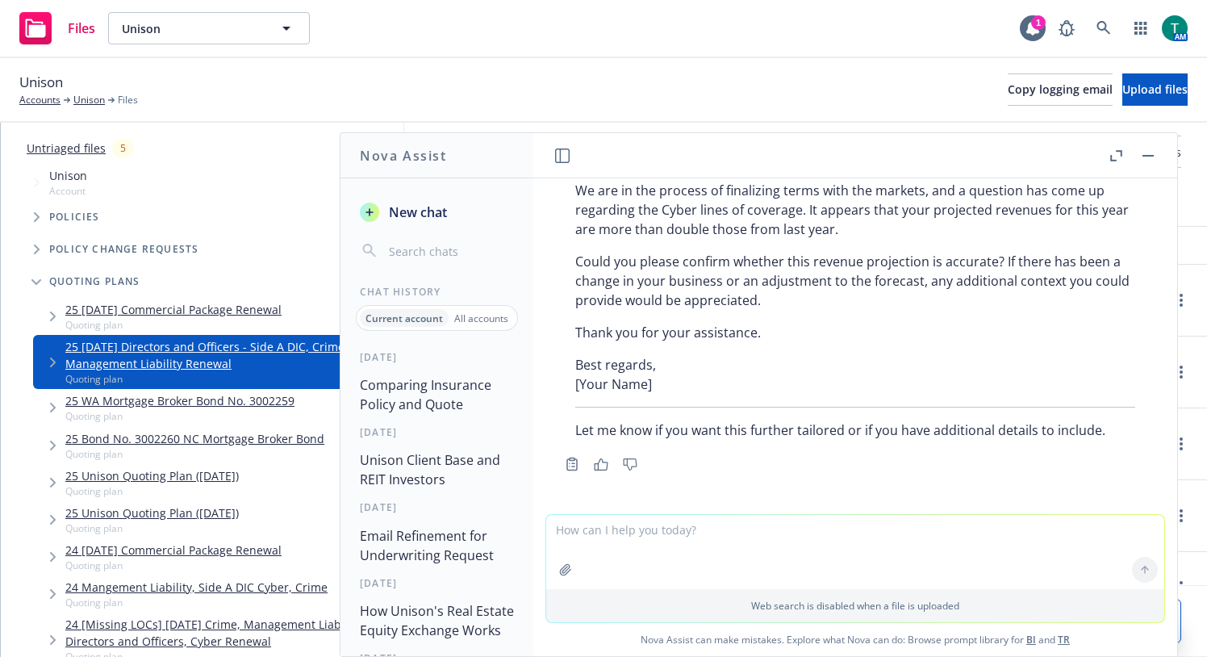
scroll to position [2630, 0]
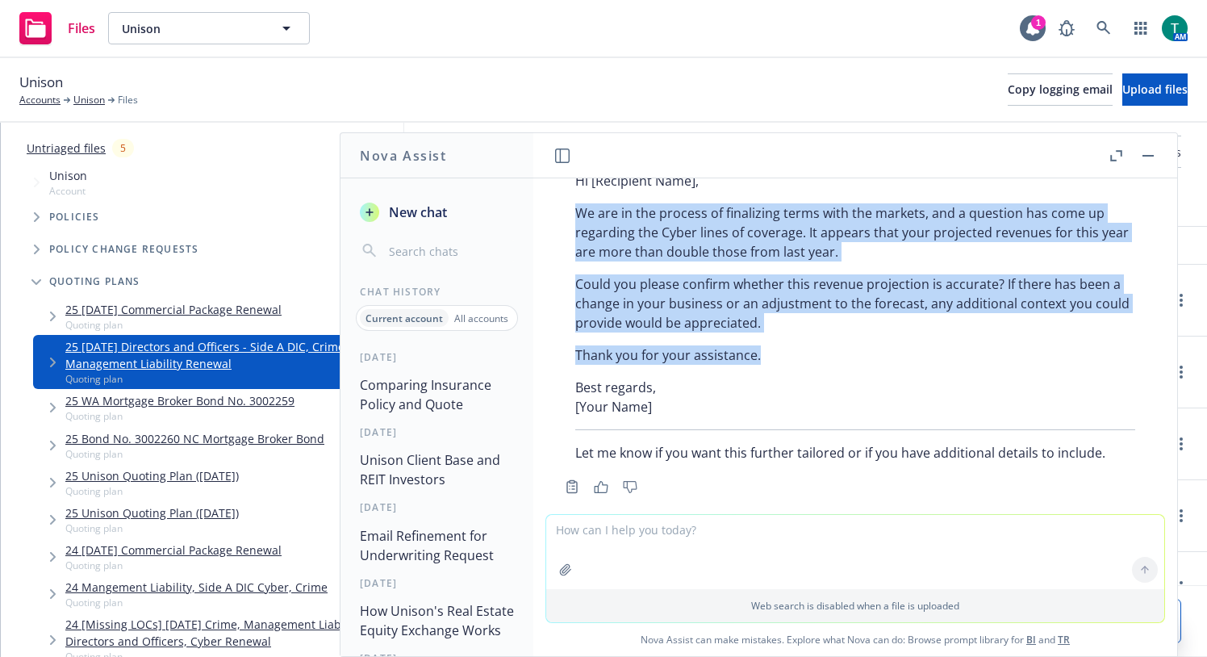
drag, startPoint x: 772, startPoint y: 404, endPoint x: 571, endPoint y: 266, distance: 243.7
click at [571, 266] on div "Here’s a refined version of your email: Subject: Clarification on Projected Rev…" at bounding box center [855, 277] width 592 height 382
copy div "We are in the process of finalizing terms with the markets, and a question has …"
click at [1145, 156] on rect "button" at bounding box center [1147, 156] width 11 height 2
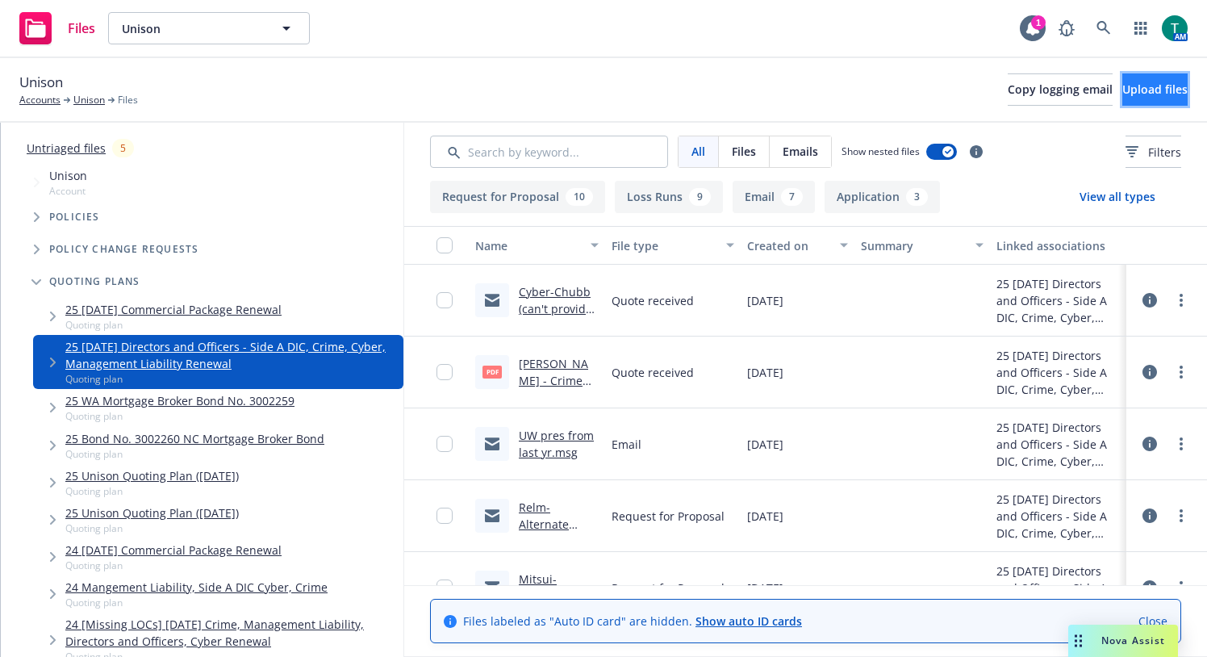
click at [1134, 92] on span "Upload files" at bounding box center [1154, 88] width 65 height 15
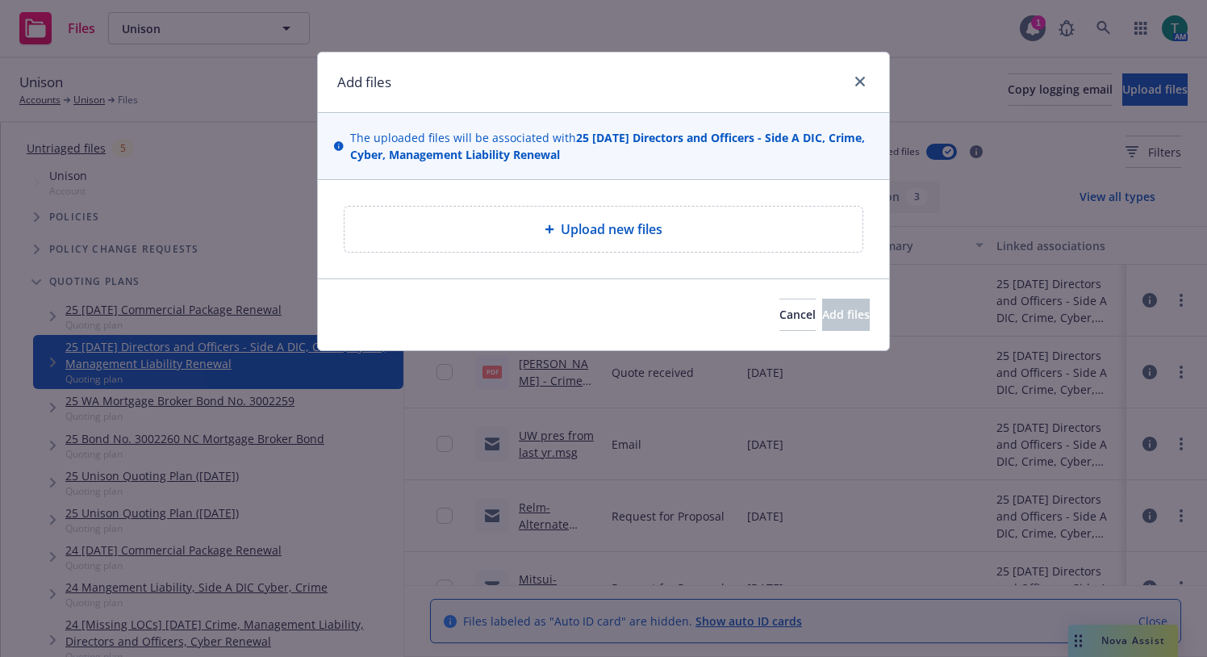
type textarea "x"
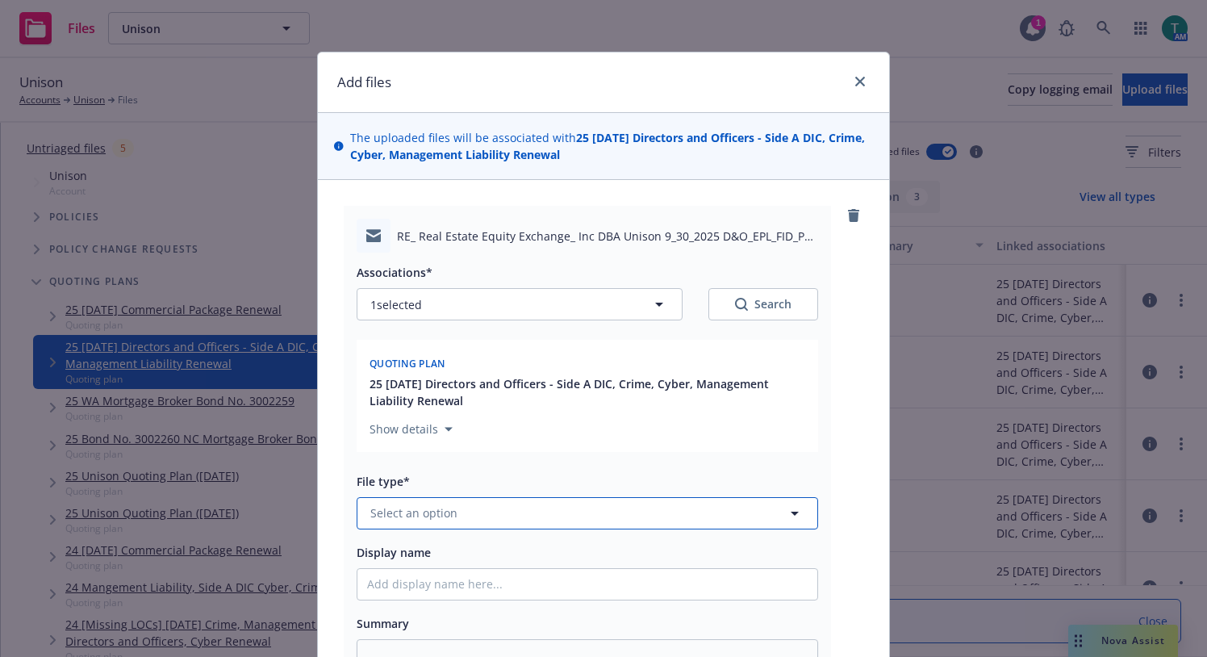
click at [384, 511] on span "Select an option" at bounding box center [413, 512] width 87 height 17
type input "decline"
click at [503, 490] on div "No results" at bounding box center [587, 465] width 461 height 51
drag, startPoint x: 482, startPoint y: 507, endPoint x: 223, endPoint y: 506, distance: 258.2
click at [223, 506] on div "Add files The uploaded files will be associated with 25 [DATE] Directors and Of…" at bounding box center [603, 328] width 1207 height 657
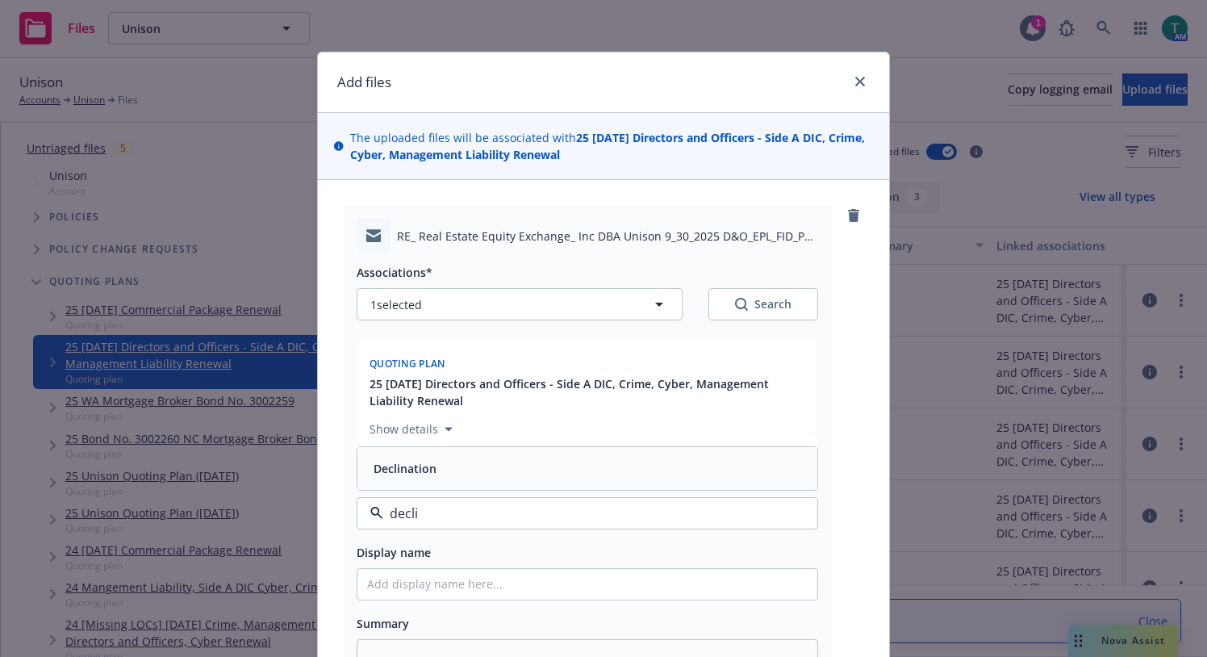
type input "decl"
click at [386, 415] on div "Declination" at bounding box center [403, 425] width 73 height 23
click at [390, 587] on input "Display name" at bounding box center [587, 584] width 460 height 31
type textarea "x"
type input "M"
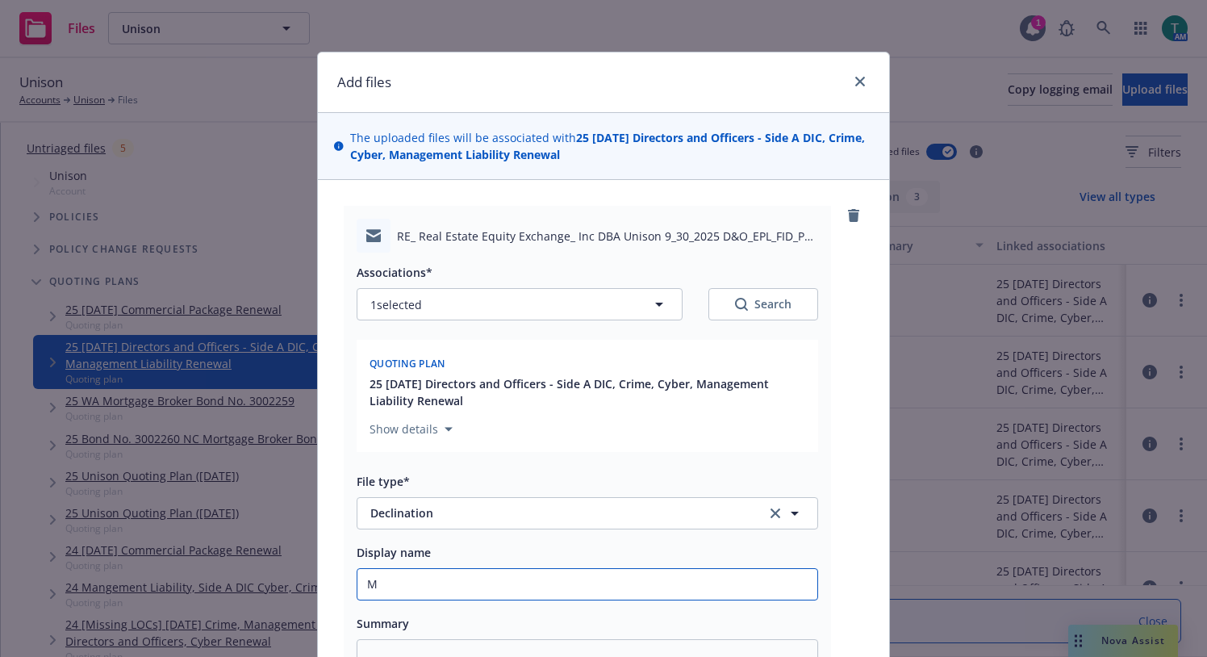
type textarea "x"
type input "MI"
type textarea "x"
type input "MIt"
type textarea "x"
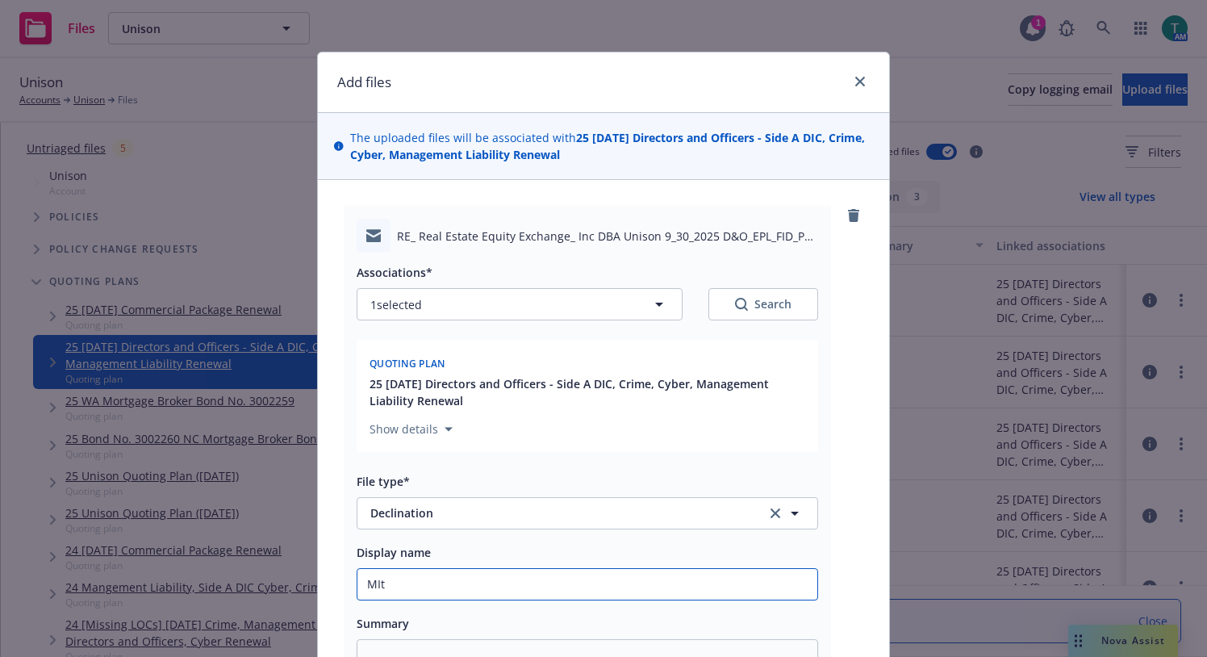
type input "MI"
type textarea "x"
type input "M"
type textarea "x"
type input "Mi"
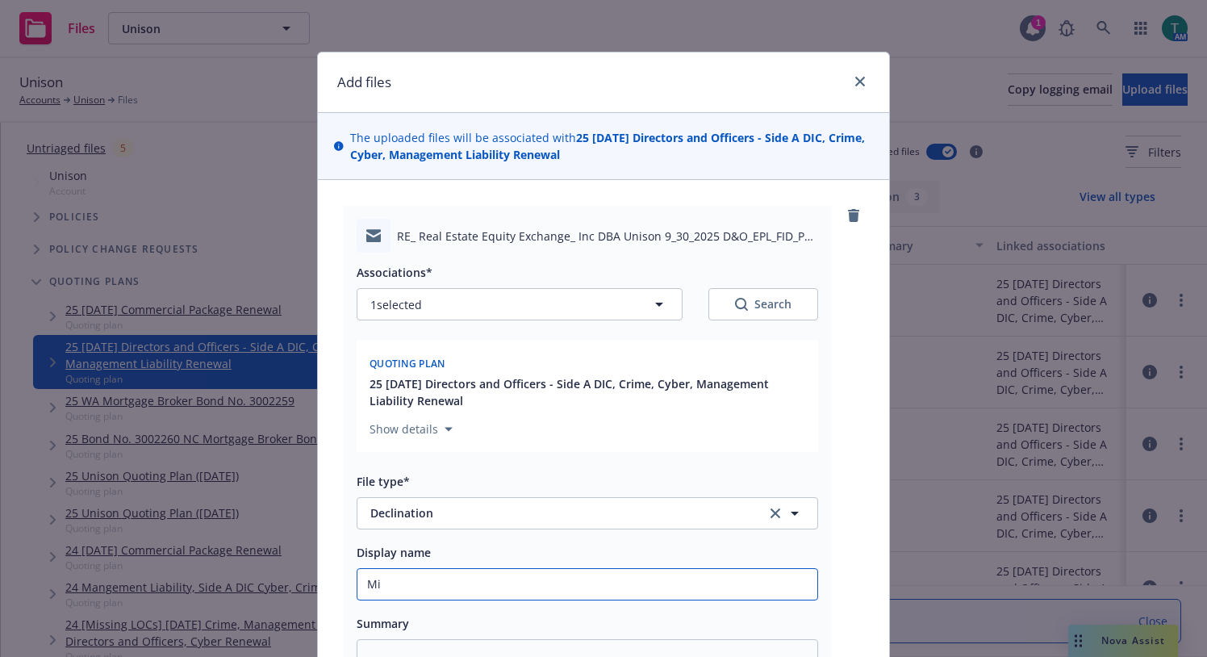
type textarea "x"
type input "Mit"
type textarea "x"
type input "Mitsu"
type textarea "x"
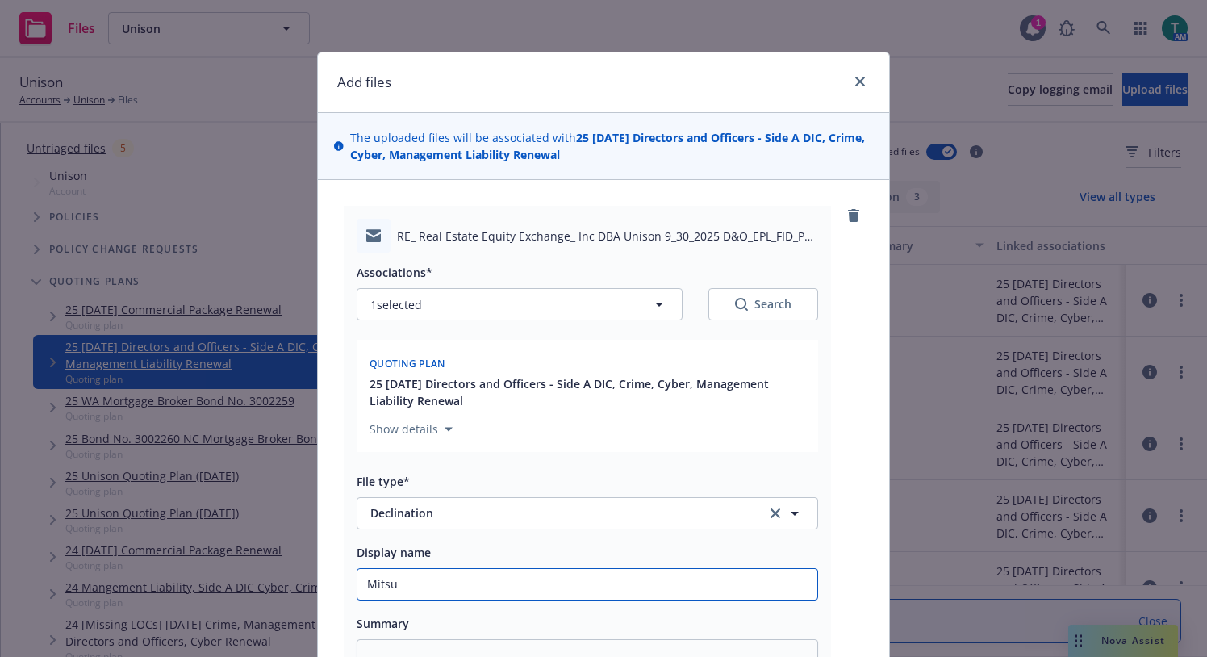
type input "Mitsui"
type textarea "x"
type input "Mitsui"
type textarea "x"
type input "Mitsui -"
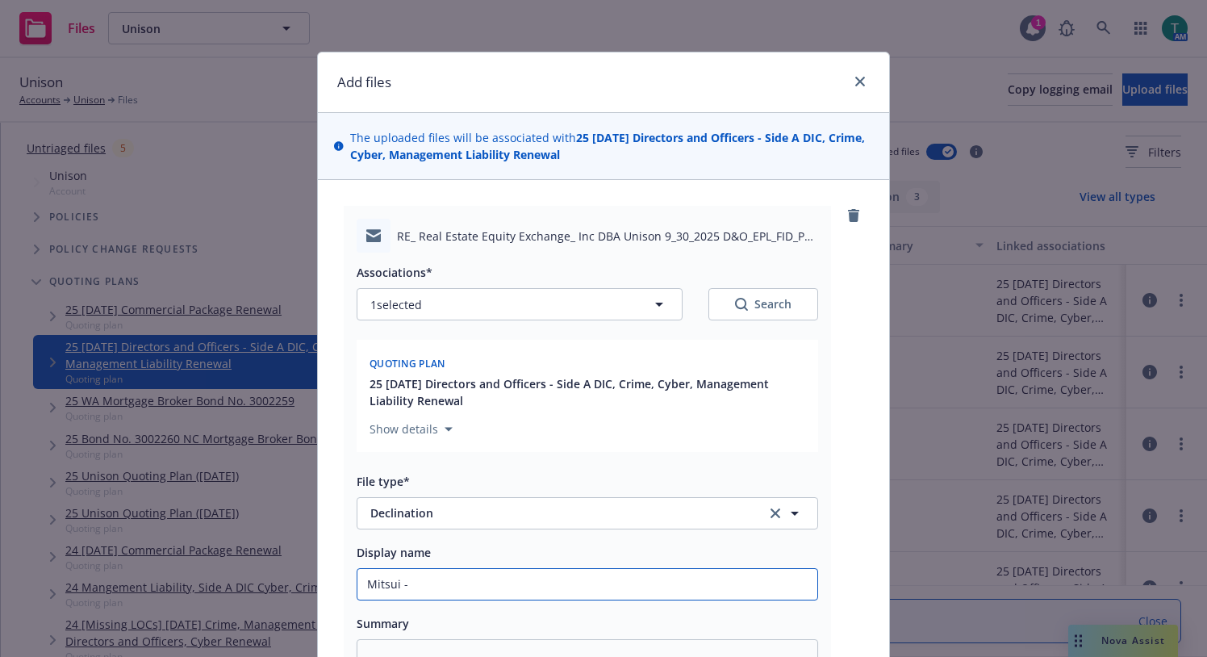
type textarea "x"
type input "Mitsui - D"
type textarea "x"
type input "Mitsui - D&"
type textarea "x"
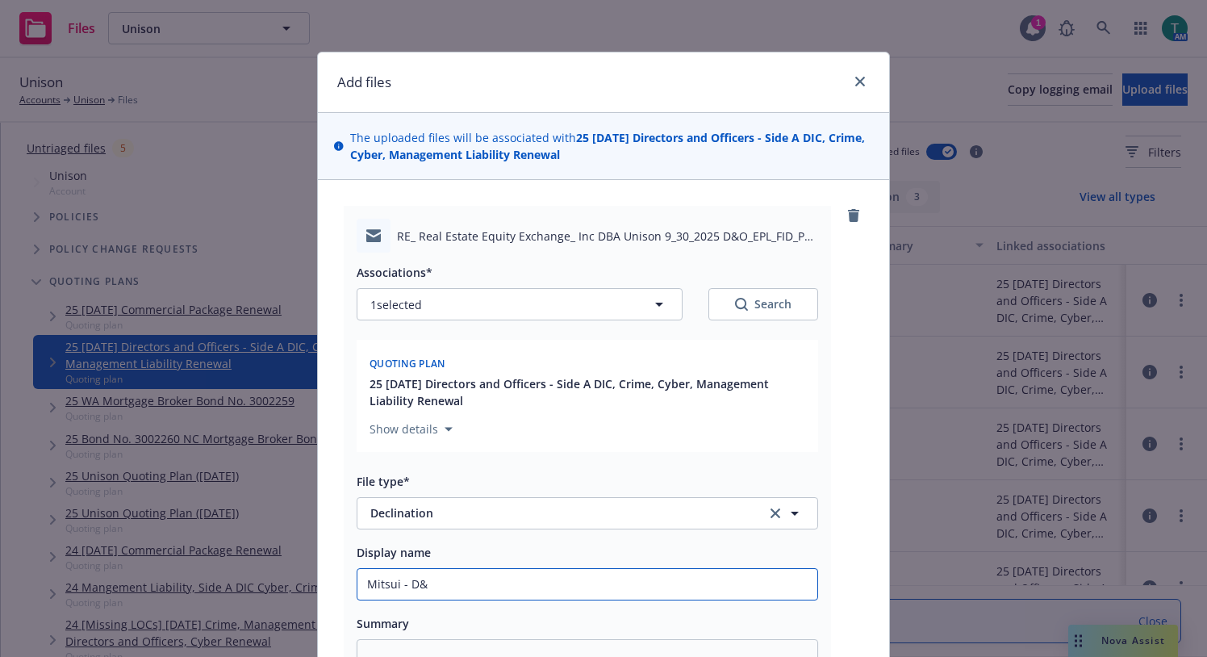
type input "Mitsui - D&O"
type textarea "x"
type input "Mitsui - D&OE"
type textarea "x"
type input "Mitsui - D&OEP"
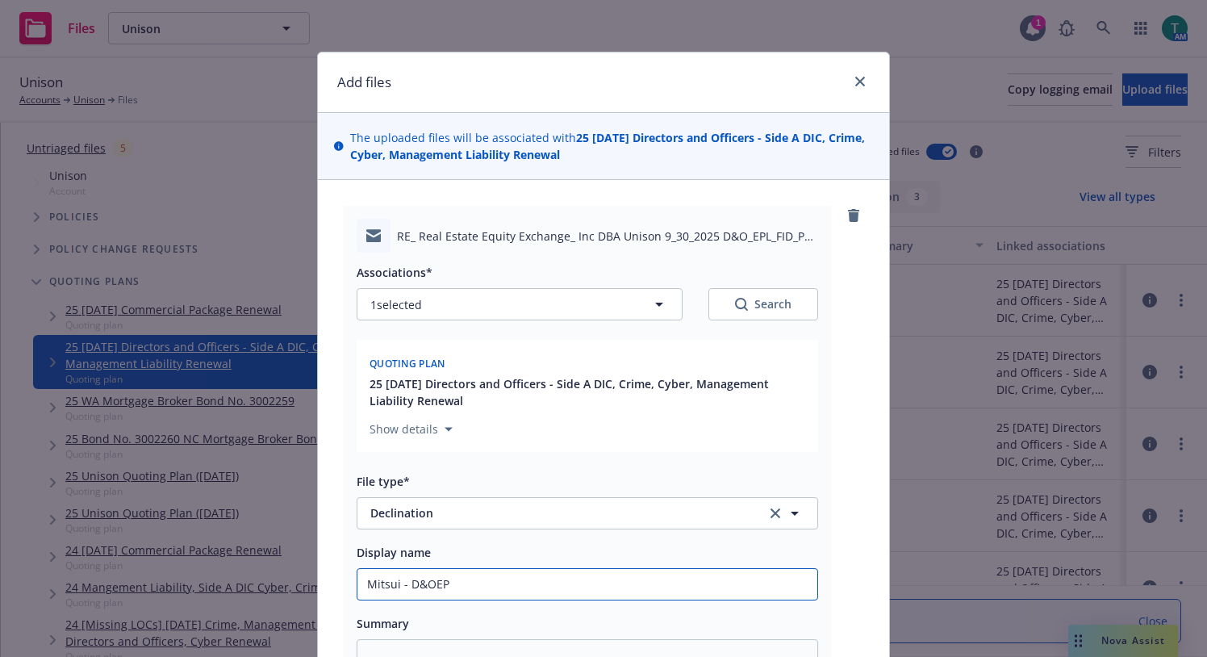
type textarea "x"
type input "Mitsui - D&OEPL"
type textarea "x"
type input "Mitsui - D&OEPLFI"
type textarea "x"
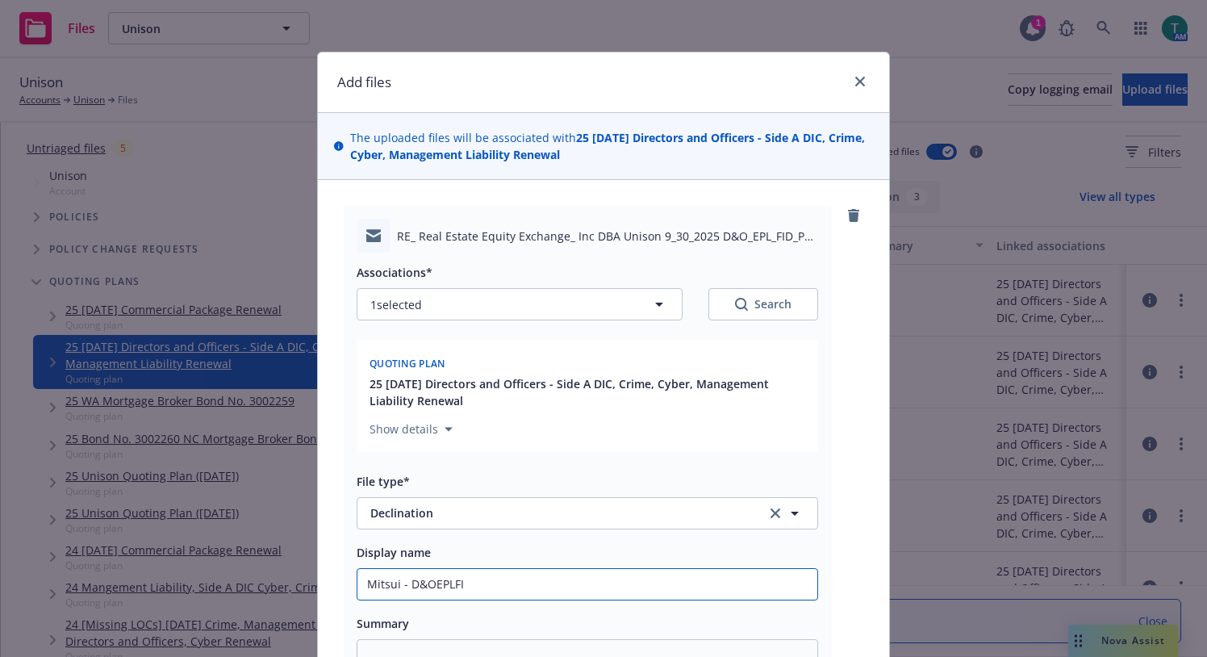
type input "Mitsui - D&OEPLFID"
type textarea "x"
type input "Mitsui - D&OEPLFIDP"
type textarea "x"
type input "Mitsui - D&OEPLFIDPL"
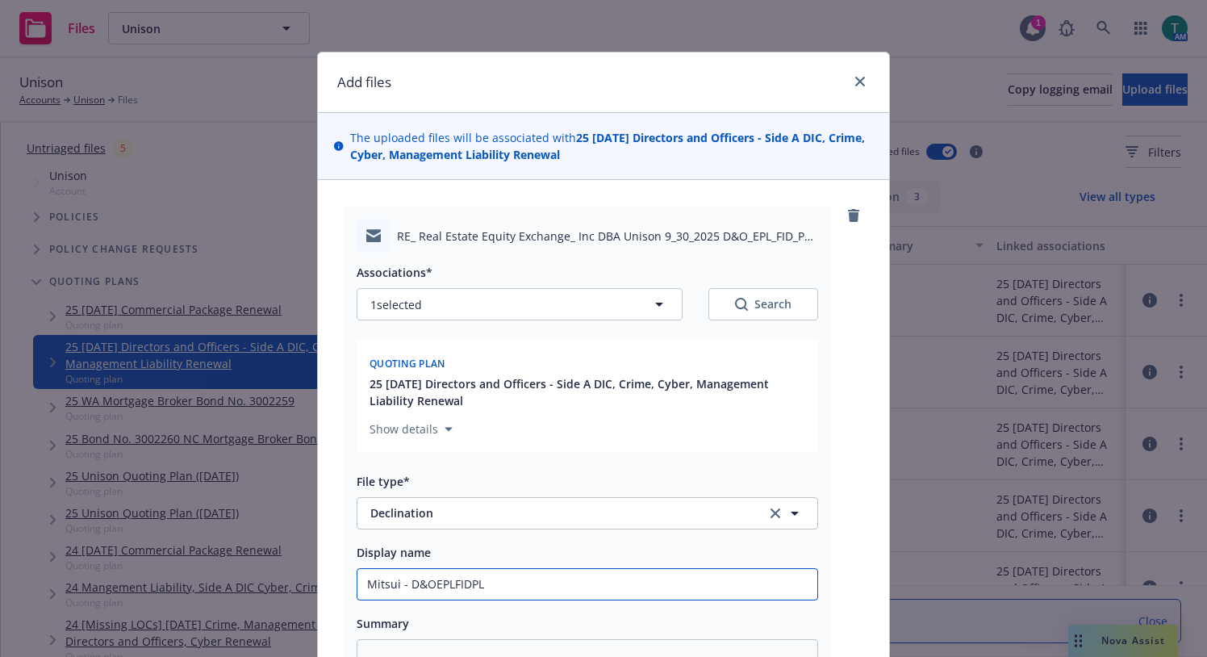
click at [424, 588] on input "Mitsui - D&OEPLFIDPL" at bounding box center [587, 584] width 460 height 31
type textarea "x"
type input "Mitsui - D&O/EPLFIDPL"
click at [449, 584] on input "Mitsui - D&O/EPLFIDPL" at bounding box center [587, 584] width 460 height 31
type textarea "x"
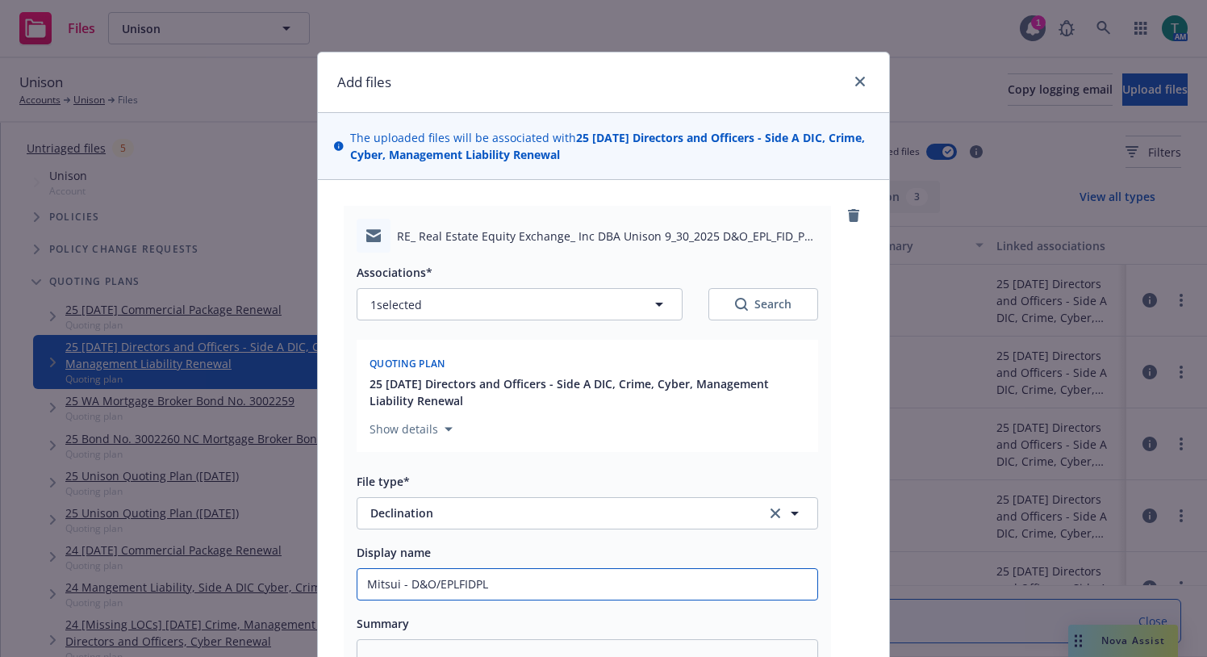
type input "Mitsui - D&O/EPL/FIDPL"
click at [467, 582] on input "Mitsui - D&O/EPL/FIDPL" at bounding box center [587, 584] width 460 height 31
click at [471, 587] on input "Mitsui - D&O/EPL/FIDPL" at bounding box center [587, 584] width 460 height 31
type textarea "x"
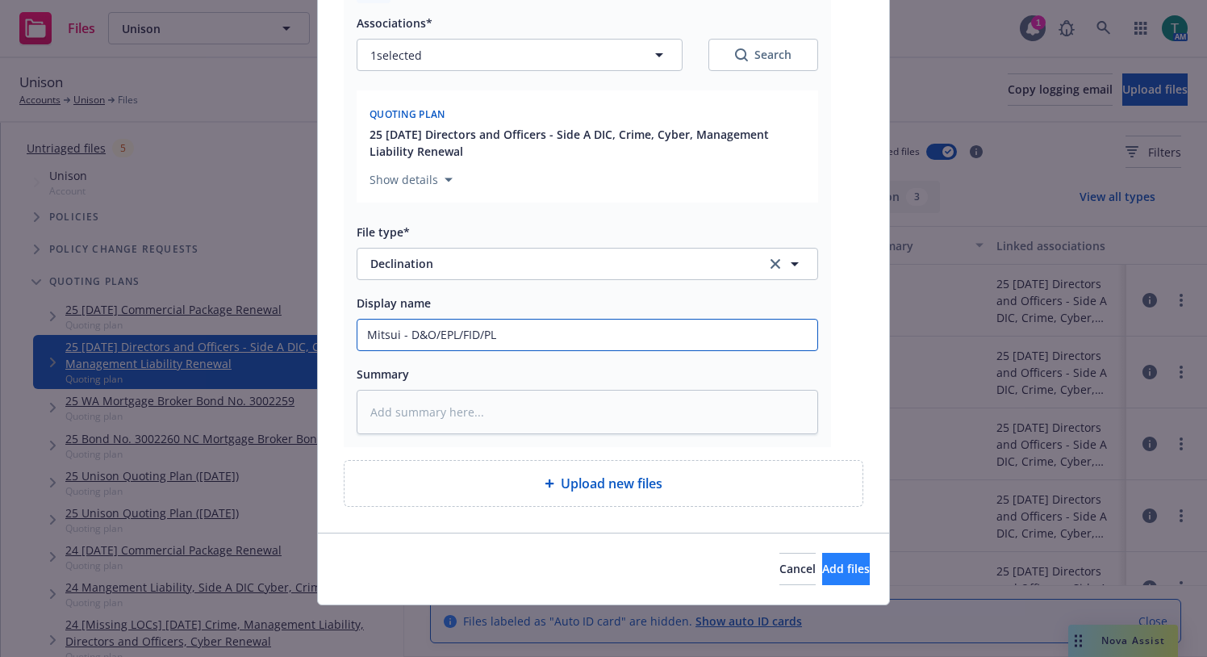
type input "Mitsui - D&O/EPL/FID/PL"
click at [822, 574] on span "Add files" at bounding box center [846, 568] width 48 height 15
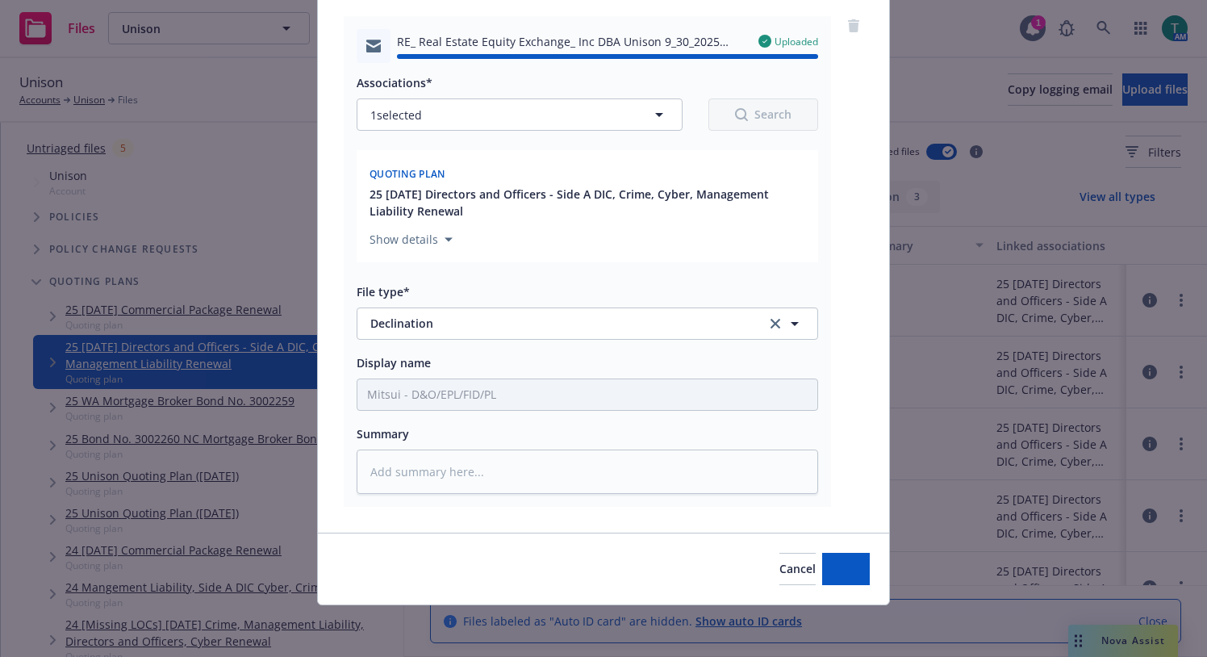
type textarea "x"
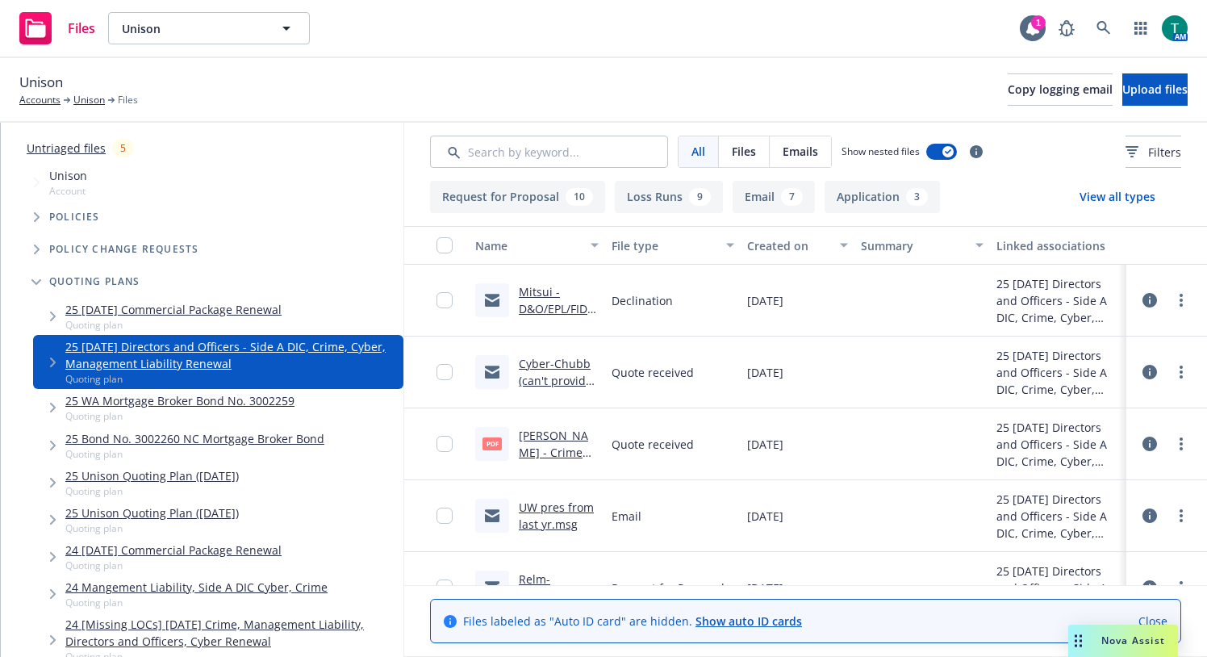
click at [1156, 646] on span "Nova Assist" at bounding box center [1133, 640] width 64 height 14
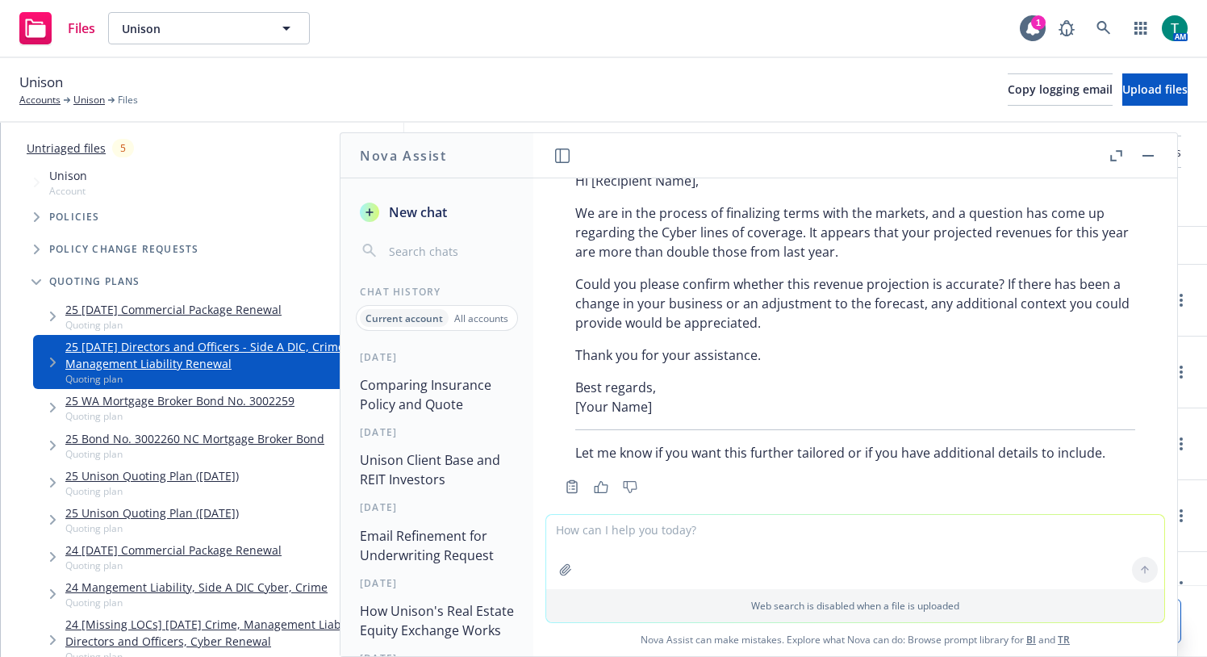
click at [653, 541] on textarea at bounding box center [855, 552] width 618 height 74
type textarea "refine email"
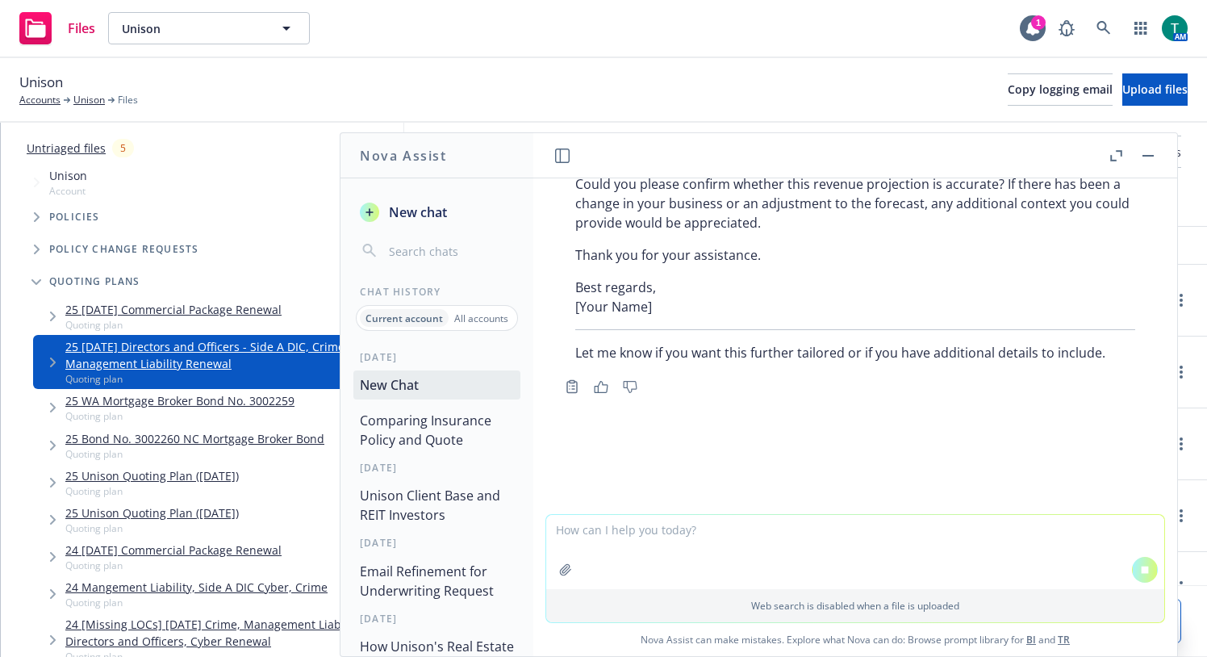
paste textarea "Per our phone conversation last week, here is a list of items that I need a ref…"
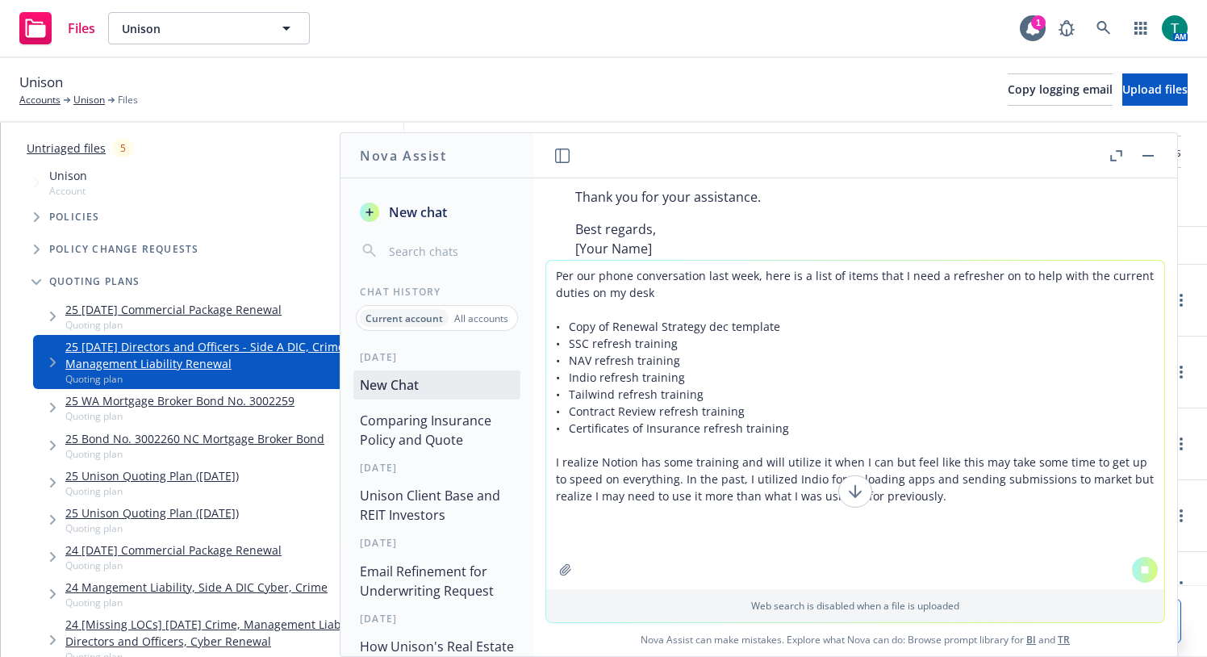
scroll to position [2614, 0]
click at [970, 515] on textarea "Per our phone conversation last week, here is a list of items that I need a ref…" at bounding box center [855, 425] width 618 height 328
click at [925, 516] on textarea "Per our phone conversation last week, here is a list of items that I need a ref…" at bounding box center [855, 425] width 618 height 328
click at [928, 514] on textarea "Per our phone conversation last week, here is a list of items that I need a ref…" at bounding box center [855, 425] width 618 height 328
drag, startPoint x: 924, startPoint y: 513, endPoint x: 924, endPoint y: 502, distance: 11.3
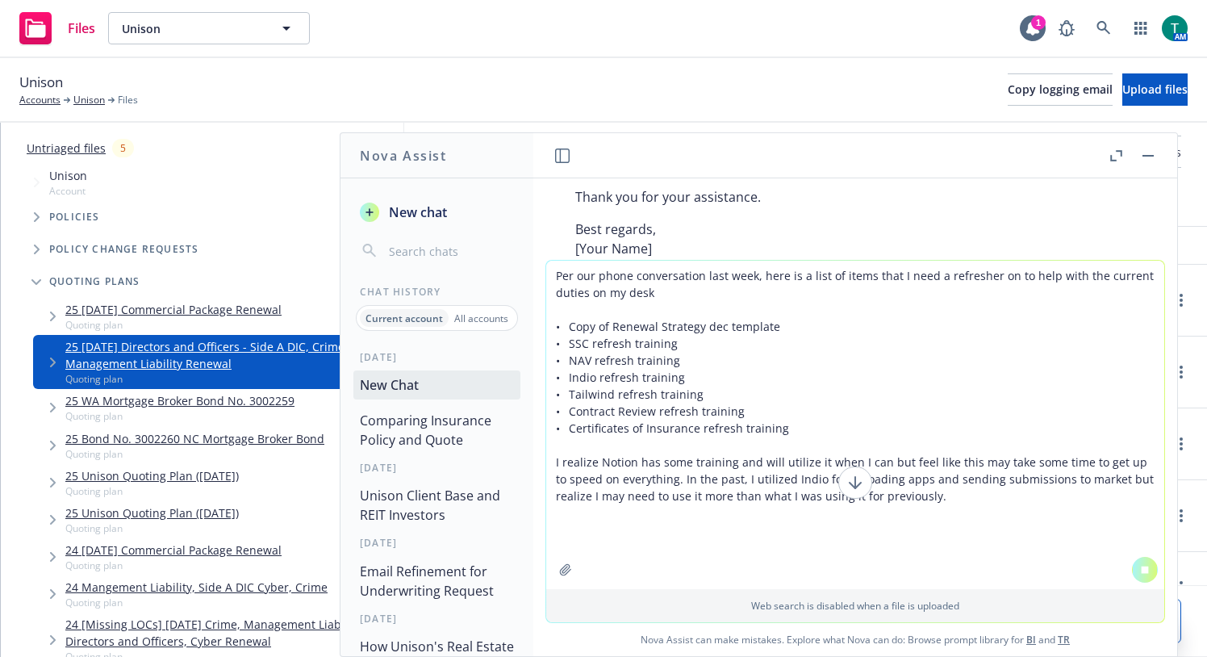
click at [924, 505] on textarea "Per our phone conversation last week, here is a list of items that I need a ref…" at bounding box center [855, 425] width 618 height 328
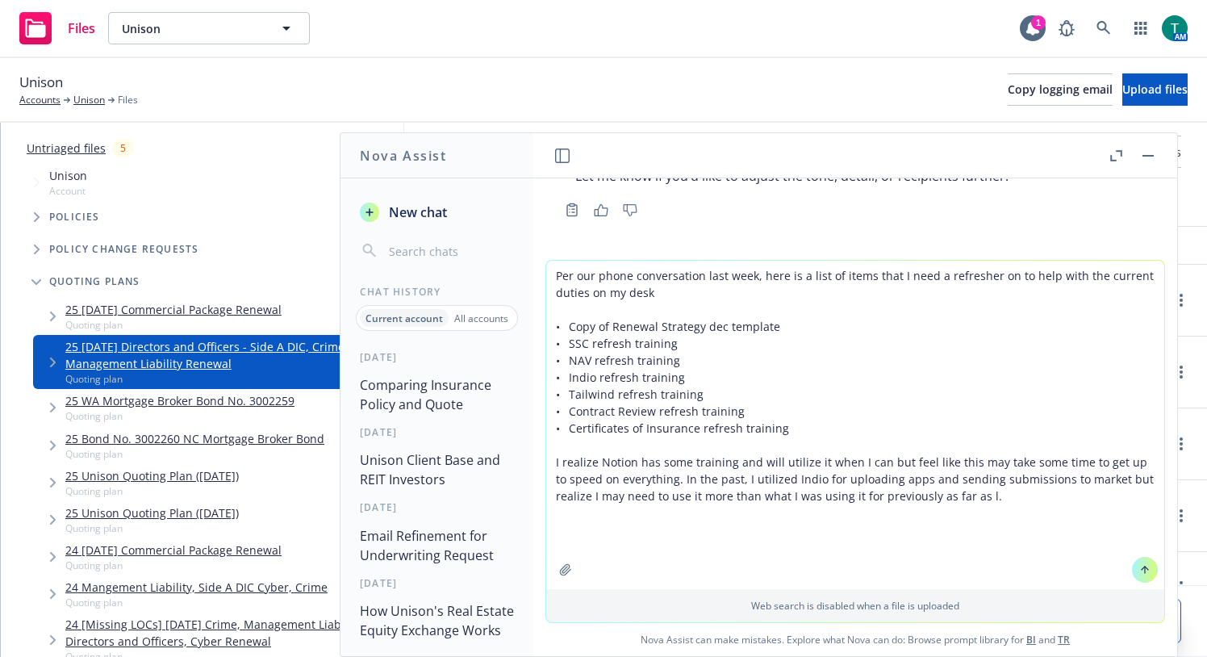
scroll to position [3428, 0]
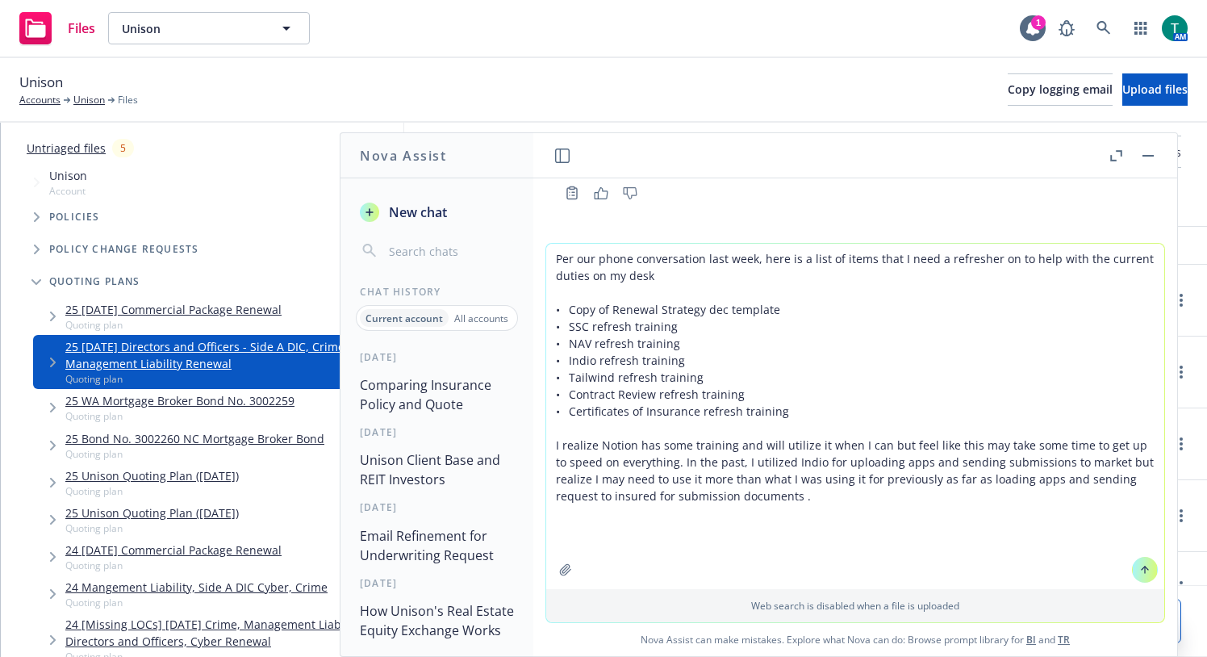
type textarea "Per our phone conversation last week, here is a list of items that I need a ref…"
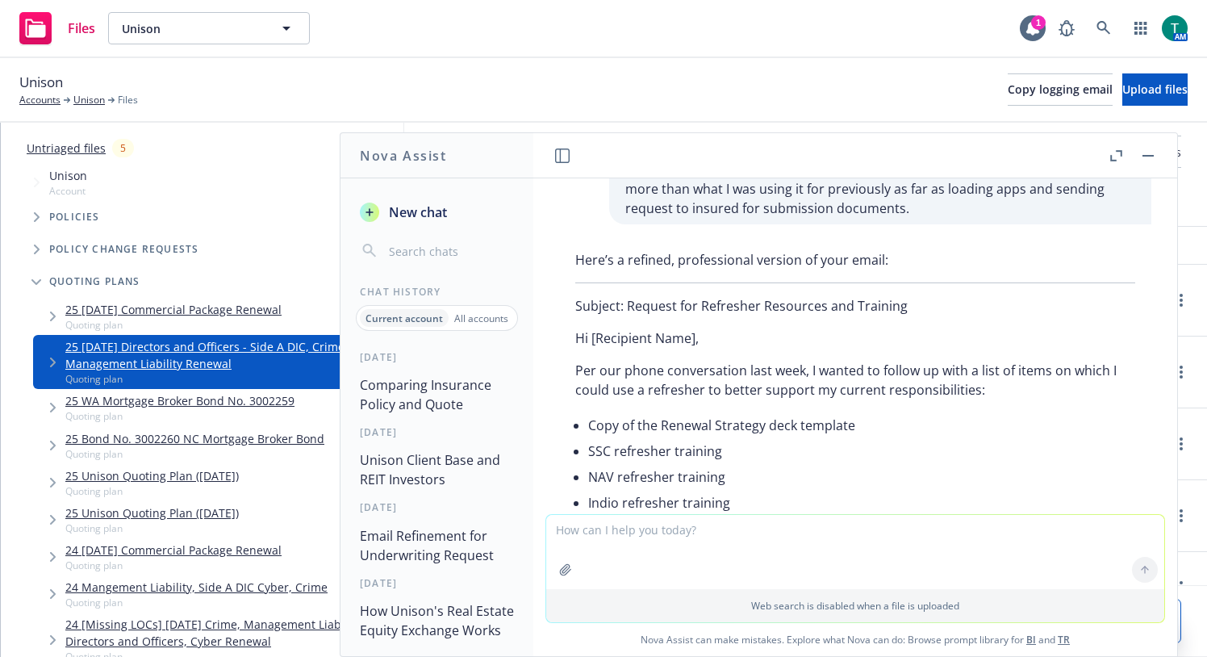
scroll to position [3801, 0]
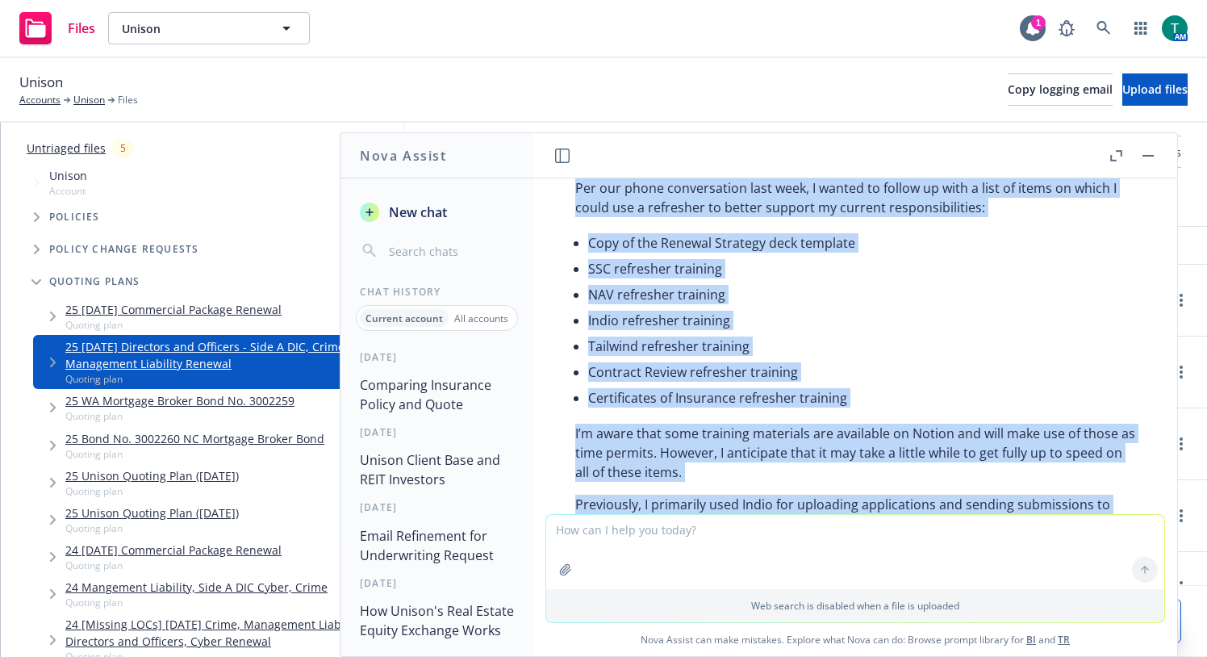
drag, startPoint x: 737, startPoint y: 474, endPoint x: 551, endPoint y: 246, distance: 294.7
click at [551, 246] on div "Here’s a refined, professional version of your email: Subject: Request for Refr…" at bounding box center [855, 425] width 618 height 728
copy div "Per our phone conversation last week, I wanted to follow up with a list of item…"
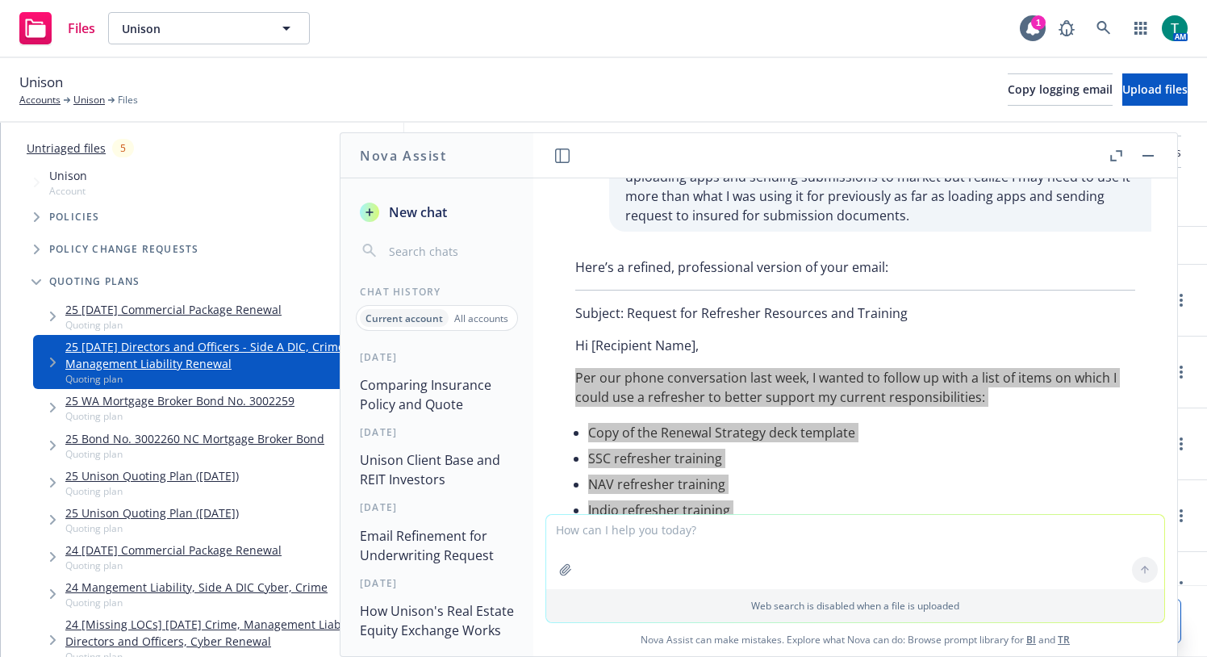
scroll to position [3639, 0]
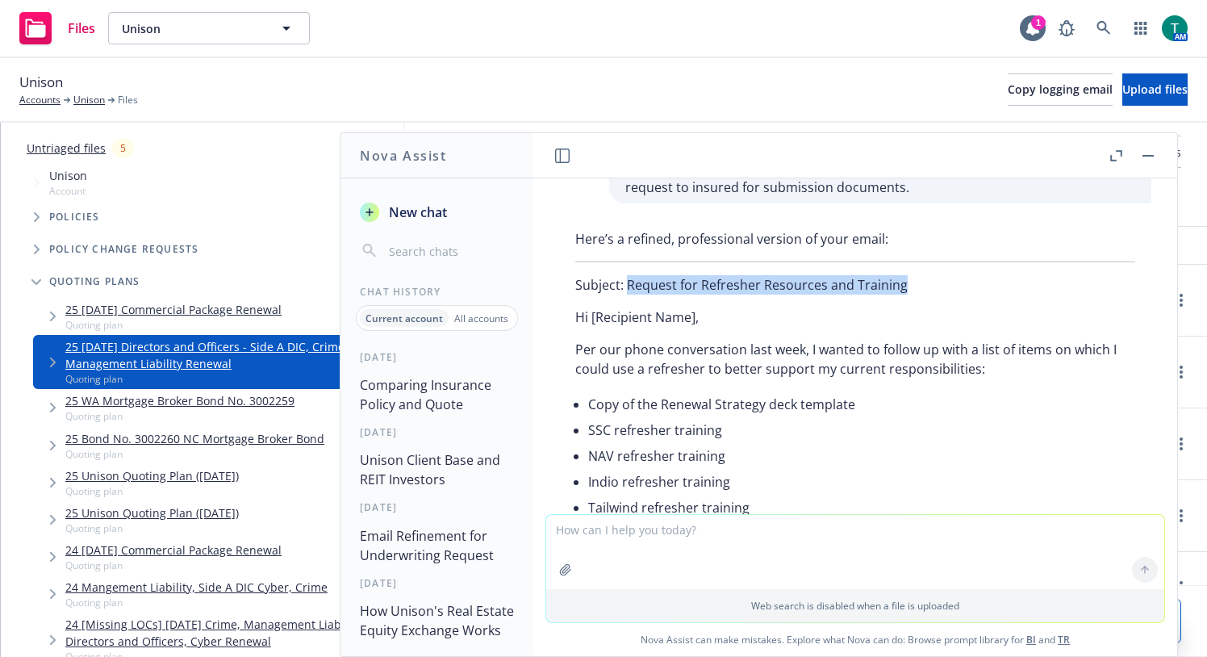
drag, startPoint x: 921, startPoint y: 344, endPoint x: 628, endPoint y: 349, distance: 292.9
click at [628, 294] on p "Subject: Request for Refresher Resources and Training" at bounding box center [855, 284] width 560 height 19
copy p "Request for Refresher Resources and Training"
click at [675, 550] on textarea at bounding box center [855, 552] width 618 height 74
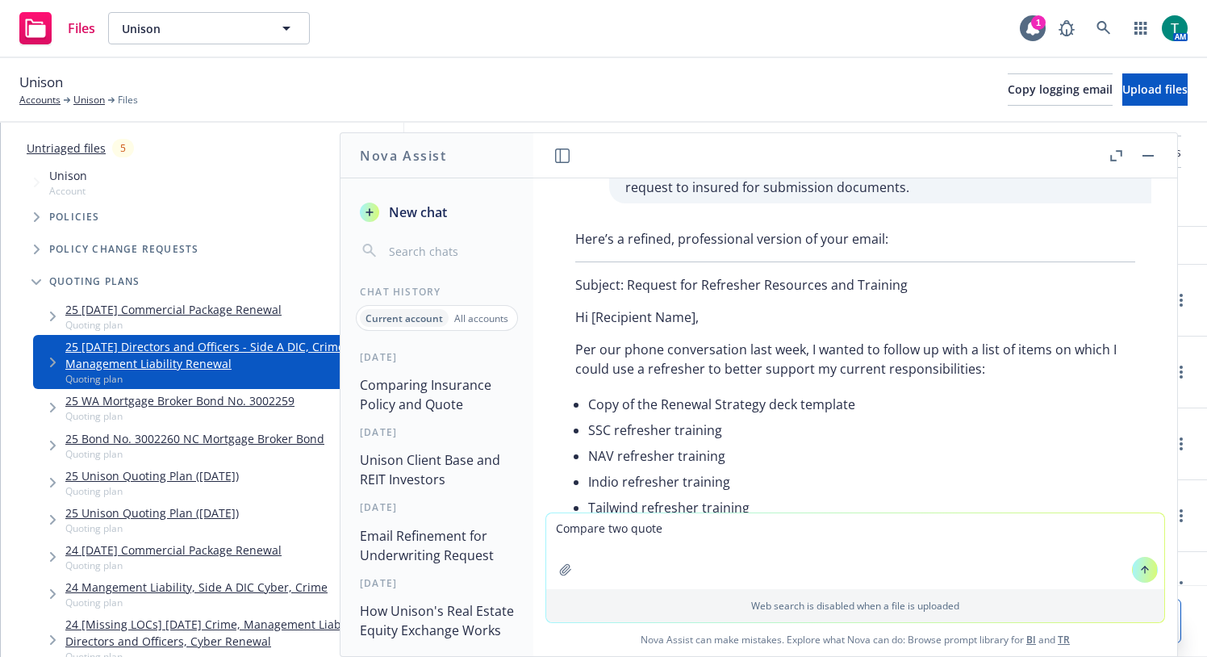
type textarea "Compare two quotes"
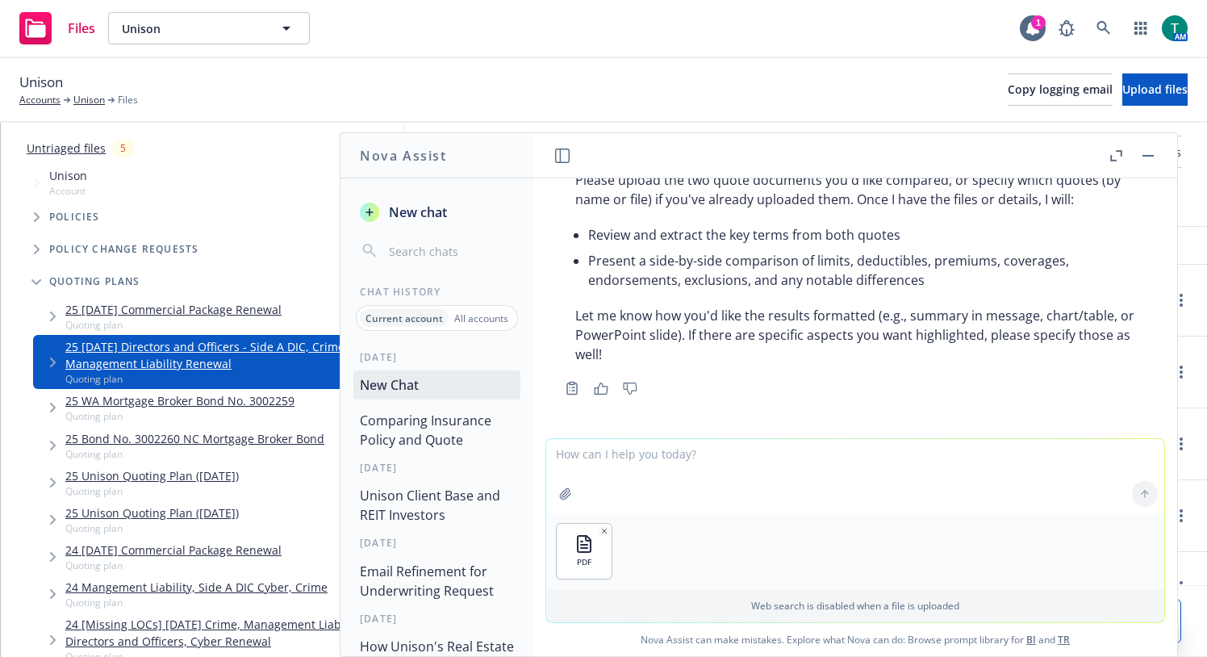
scroll to position [4574, 0]
